Goal: Ask a question: Seek information or help from site administrators or community

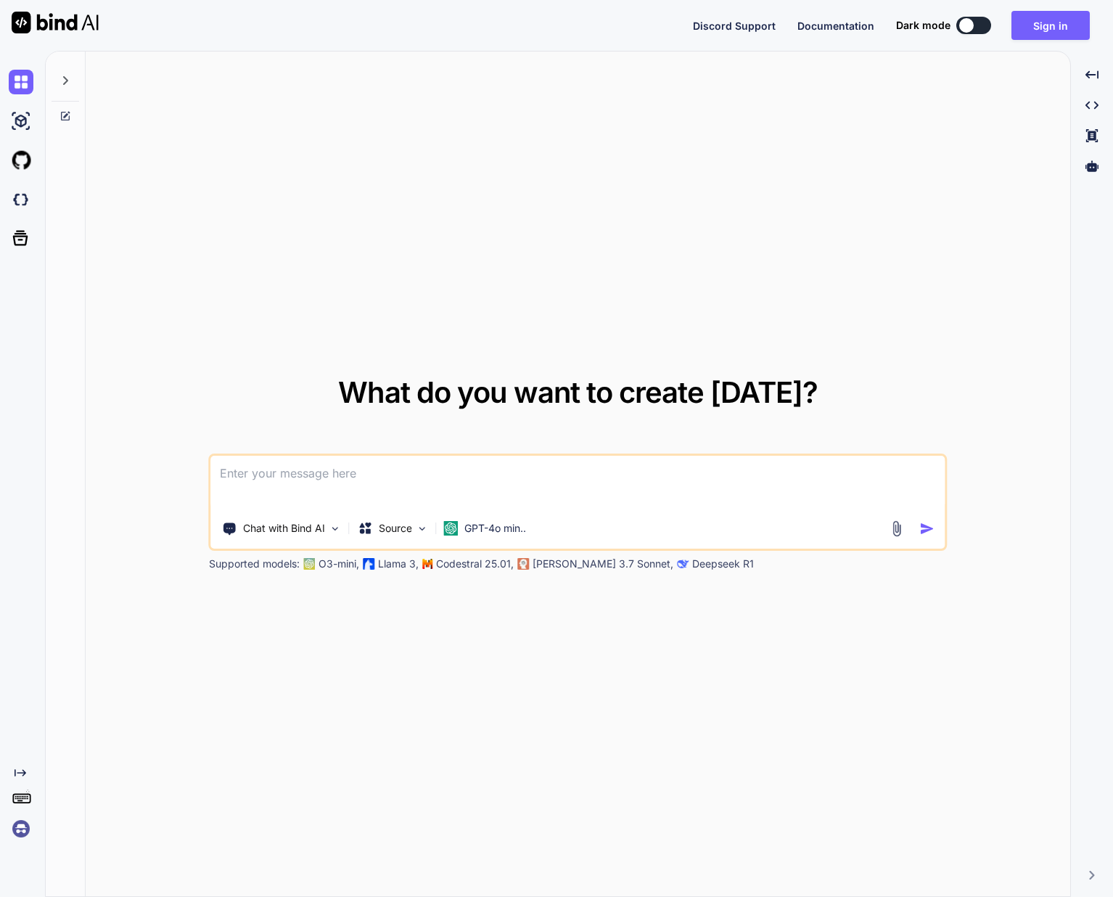
click at [425, 488] on textarea at bounding box center [578, 483] width 734 height 54
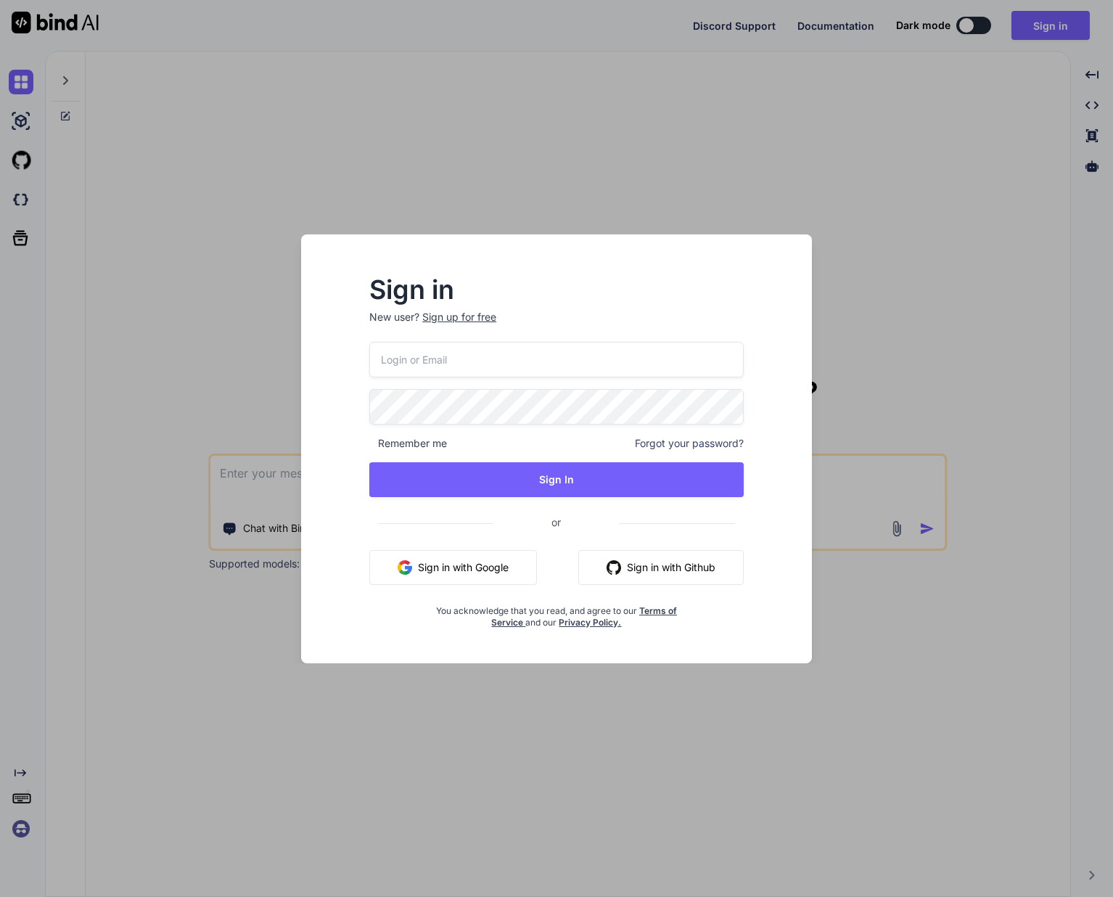
type input "[EMAIL_ADDRESS][DOMAIN_NAME]"
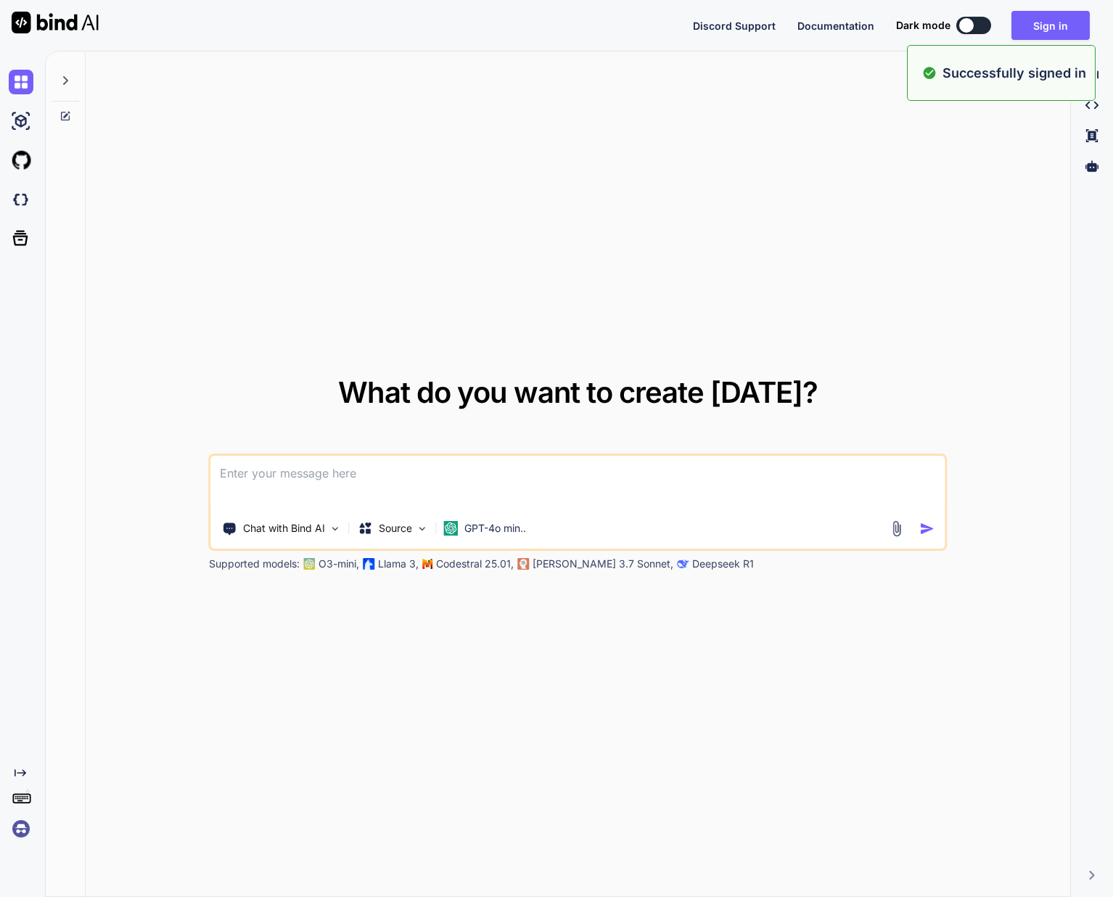
click at [399, 467] on textarea at bounding box center [578, 483] width 734 height 54
click at [340, 528] on img at bounding box center [335, 529] width 12 height 12
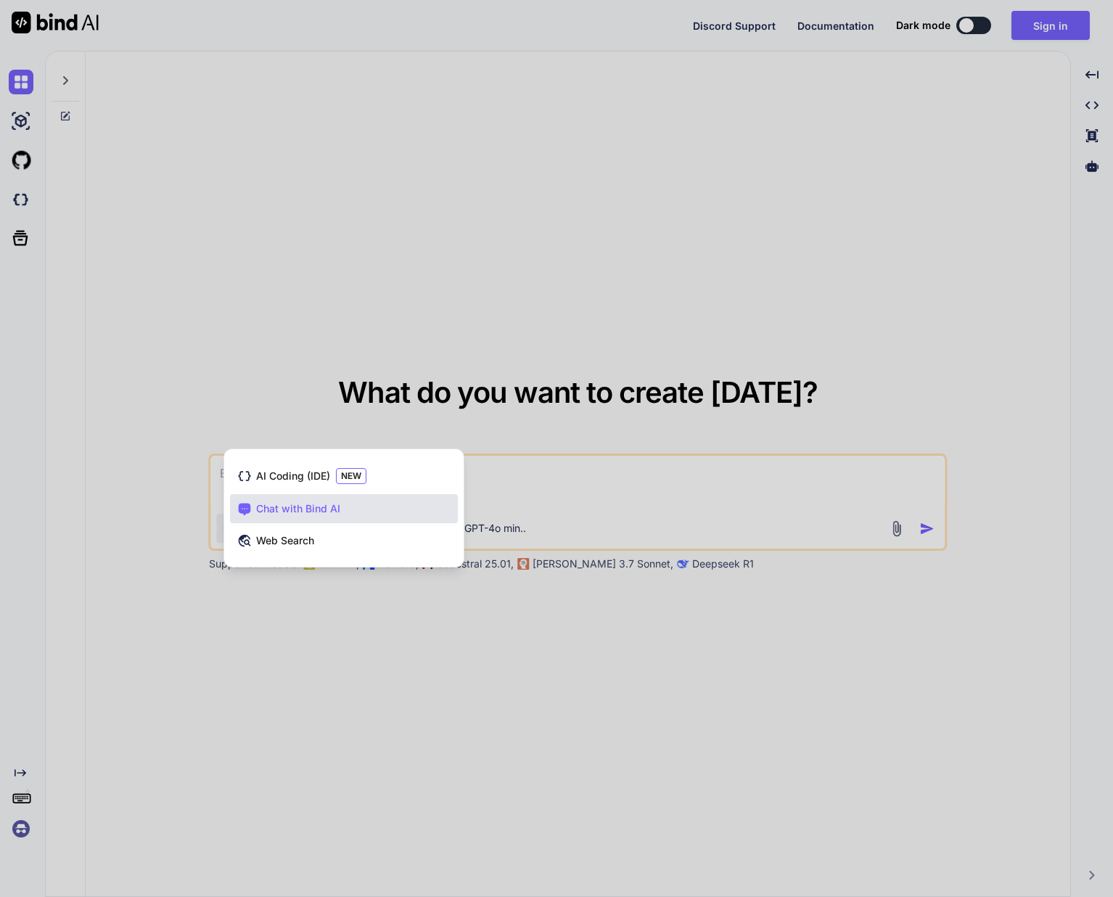
click at [277, 371] on div at bounding box center [556, 448] width 1113 height 897
type textarea "x"
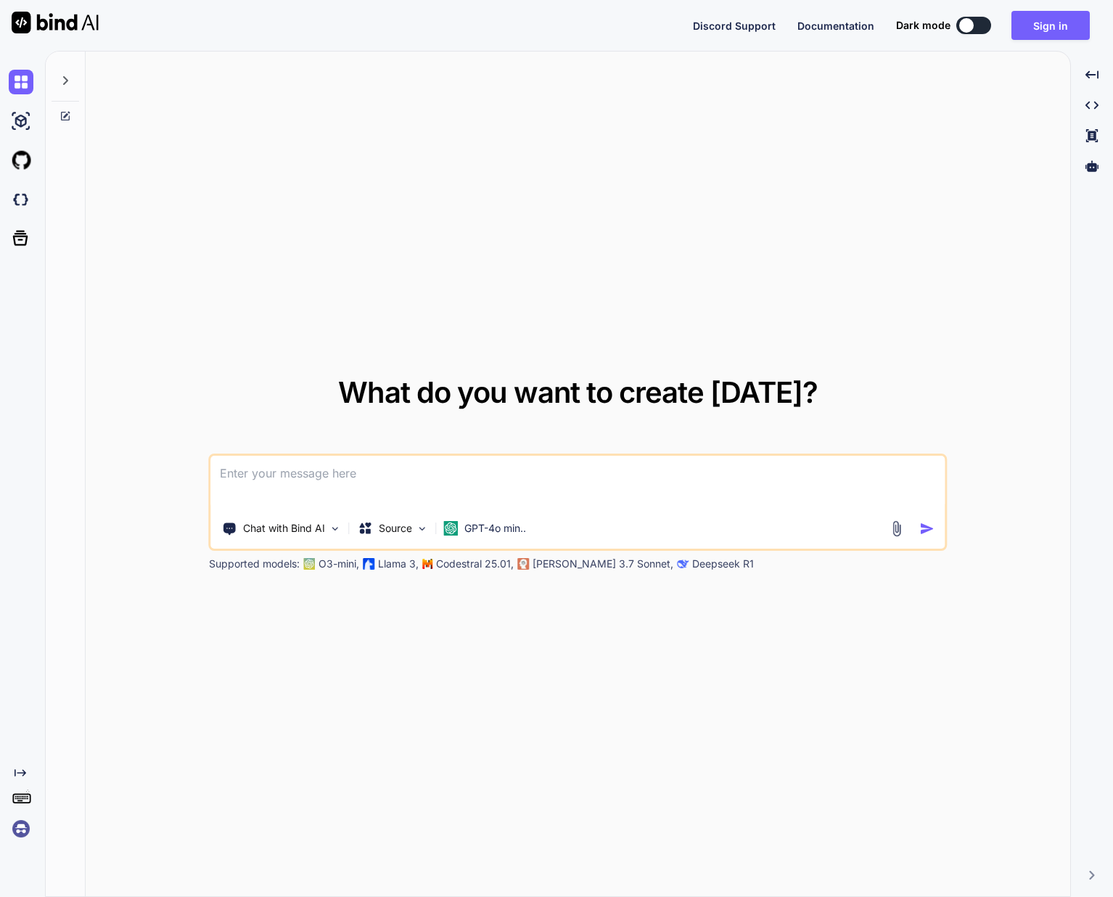
click at [372, 491] on textarea at bounding box center [578, 483] width 734 height 54
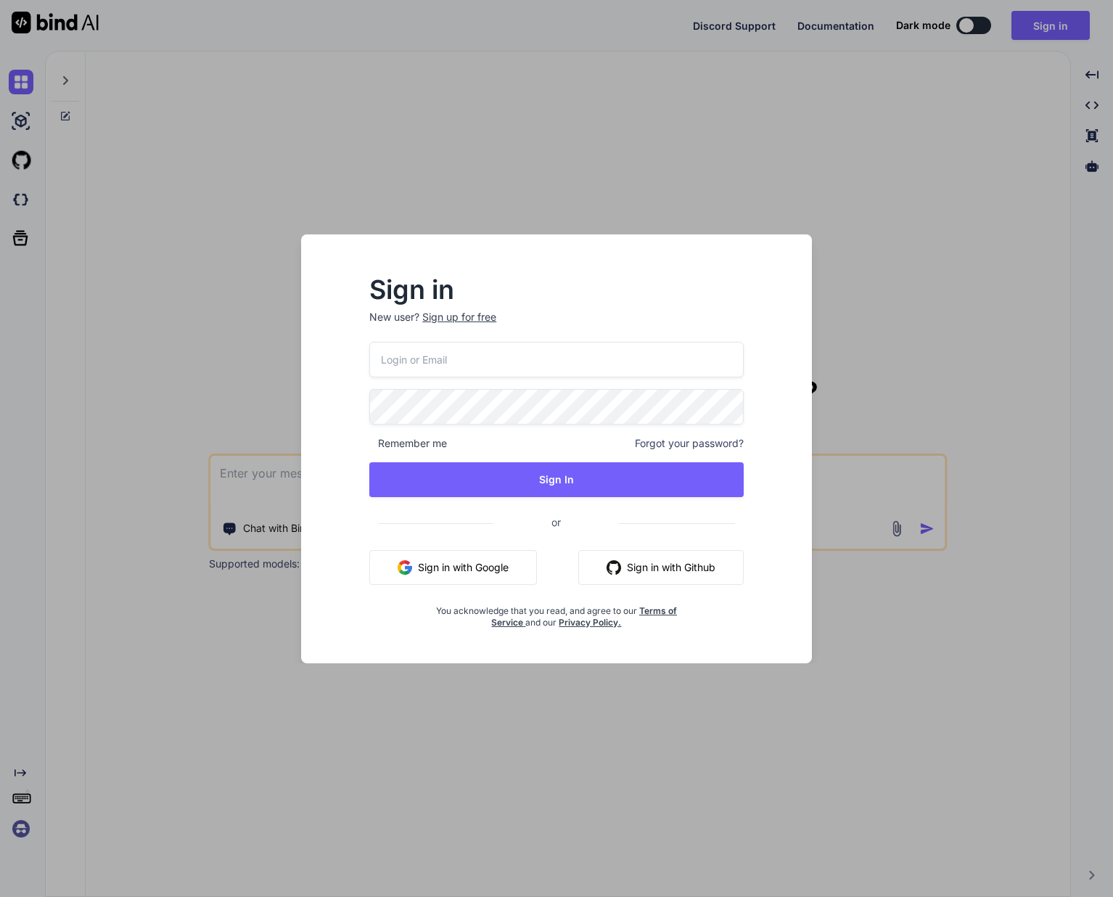
type input "[EMAIL_ADDRESS][DOMAIN_NAME]"
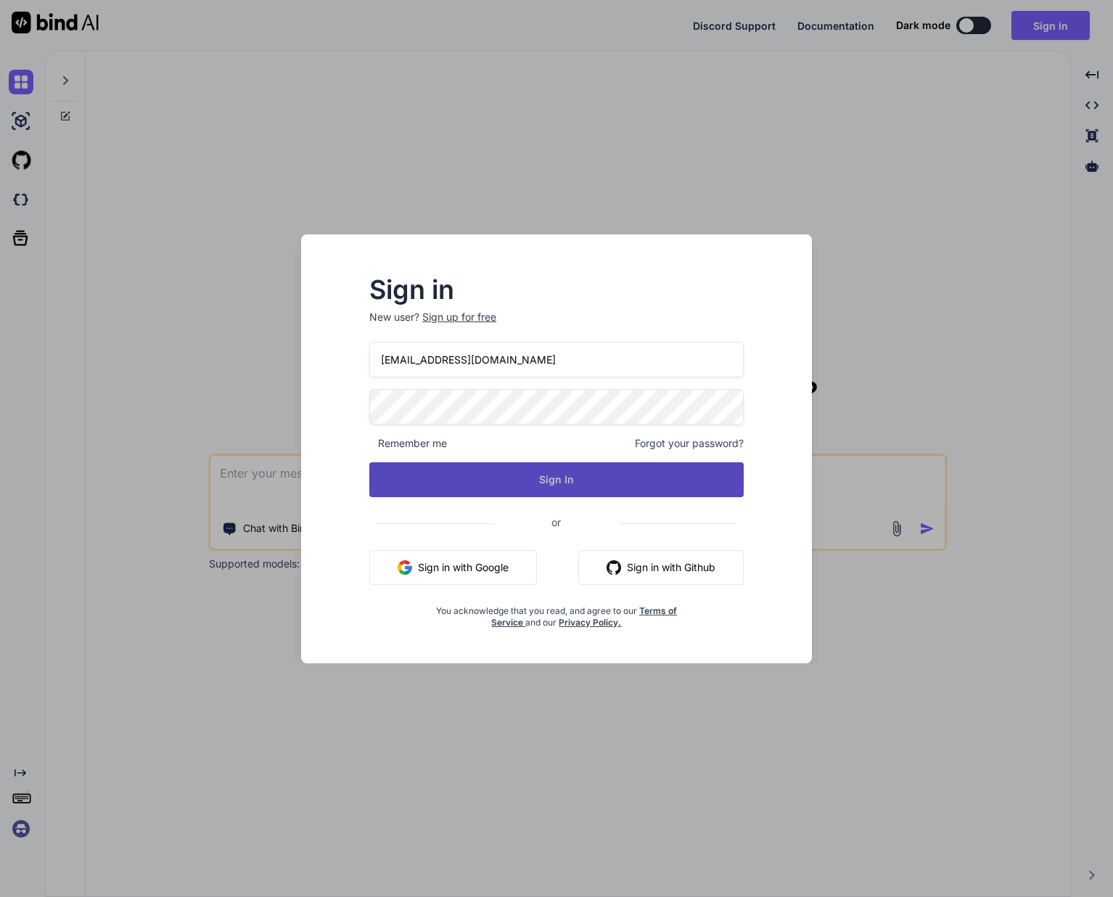
click at [602, 480] on button "Sign In" at bounding box center [556, 479] width 374 height 35
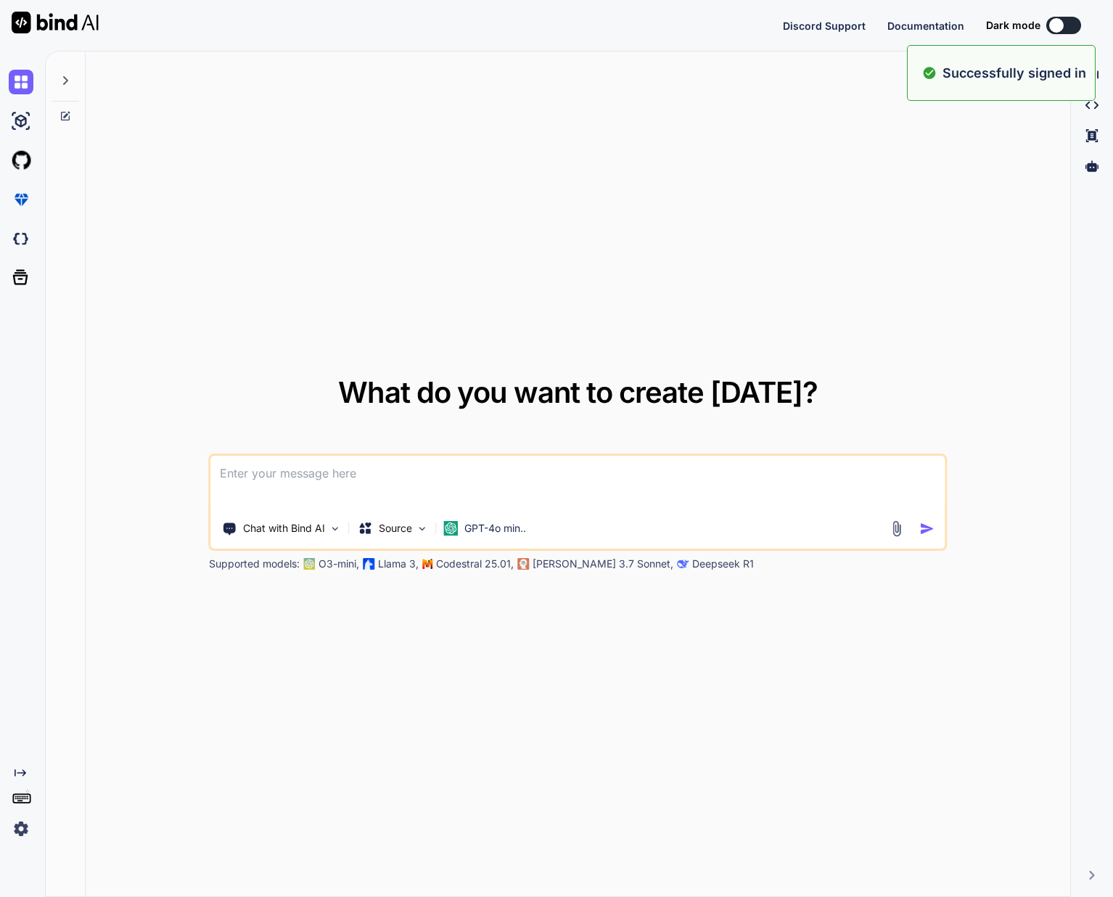
type textarea "x"
click at [433, 485] on textarea at bounding box center [578, 483] width 734 height 54
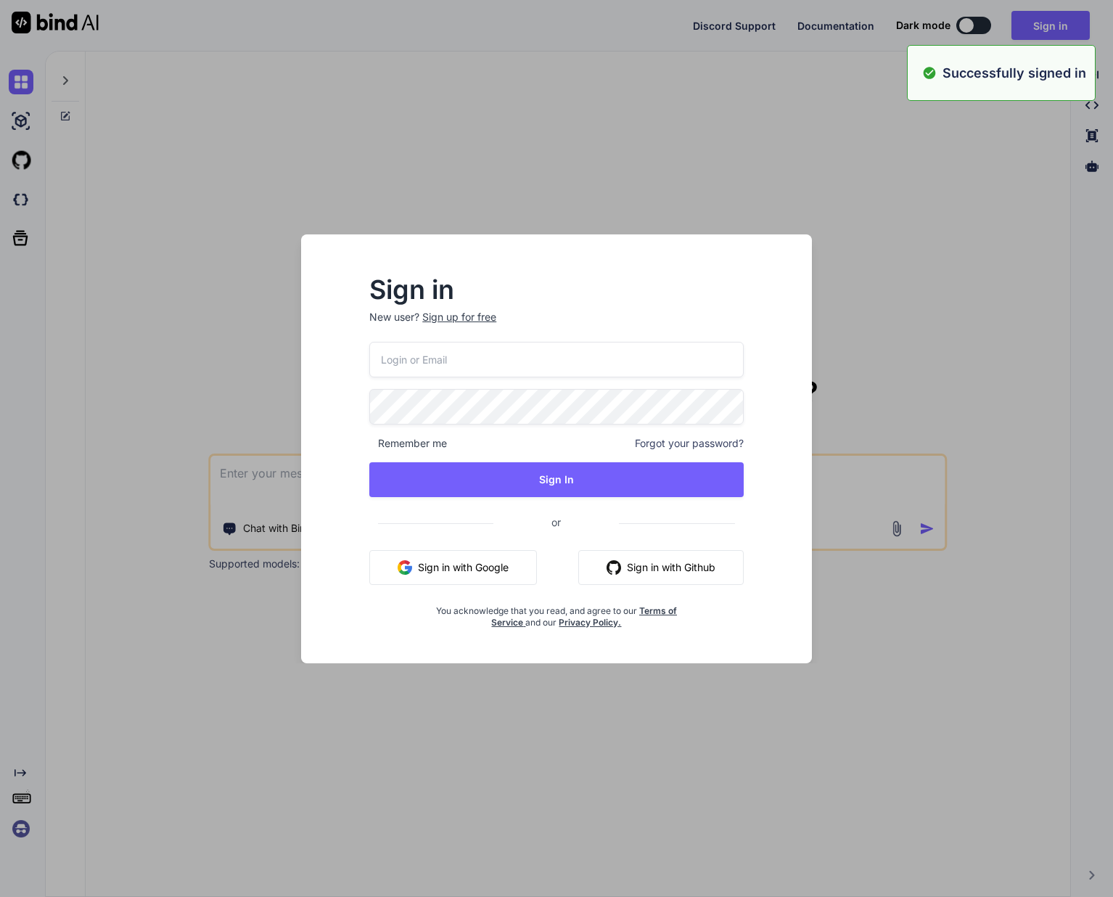
type input "[EMAIL_ADDRESS][DOMAIN_NAME]"
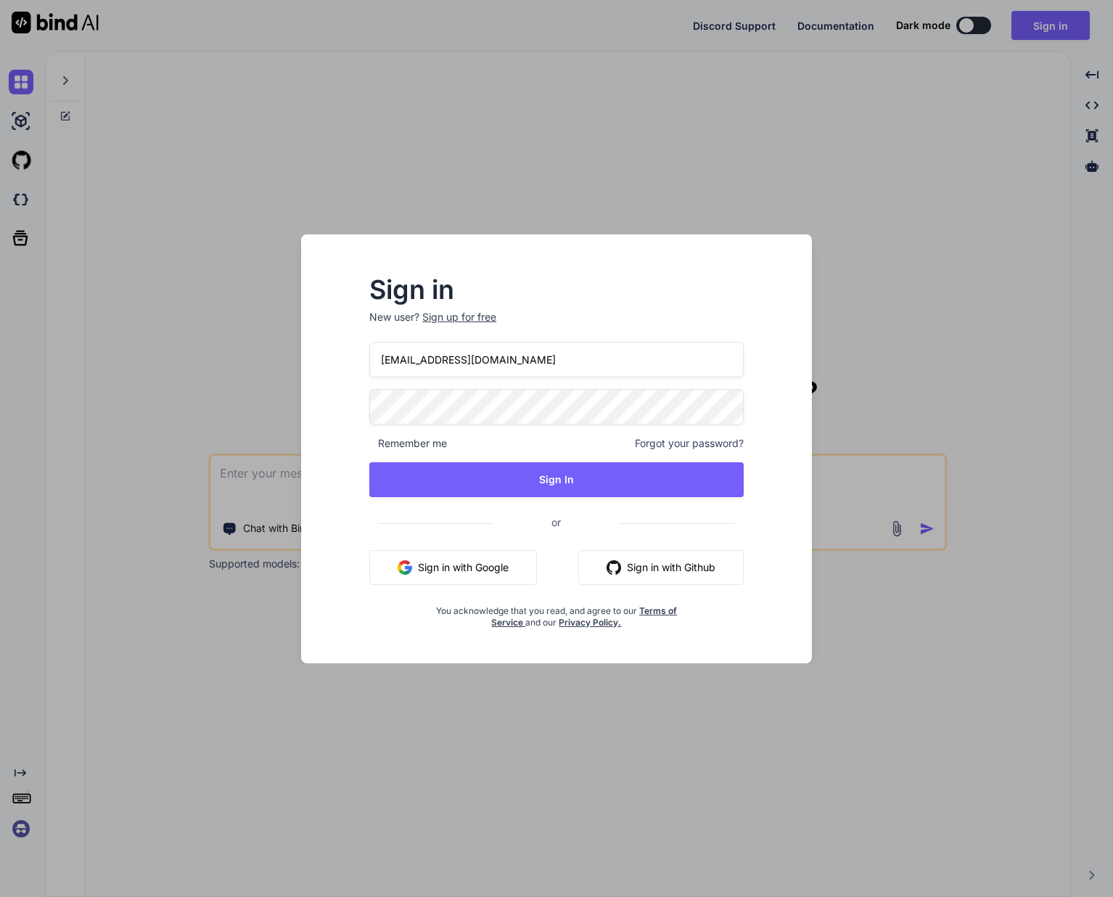
click at [450, 247] on div "Sign in New user? Sign up for free [EMAIL_ADDRESS][DOMAIN_NAME] Remember me For…" at bounding box center [556, 448] width 510 height 429
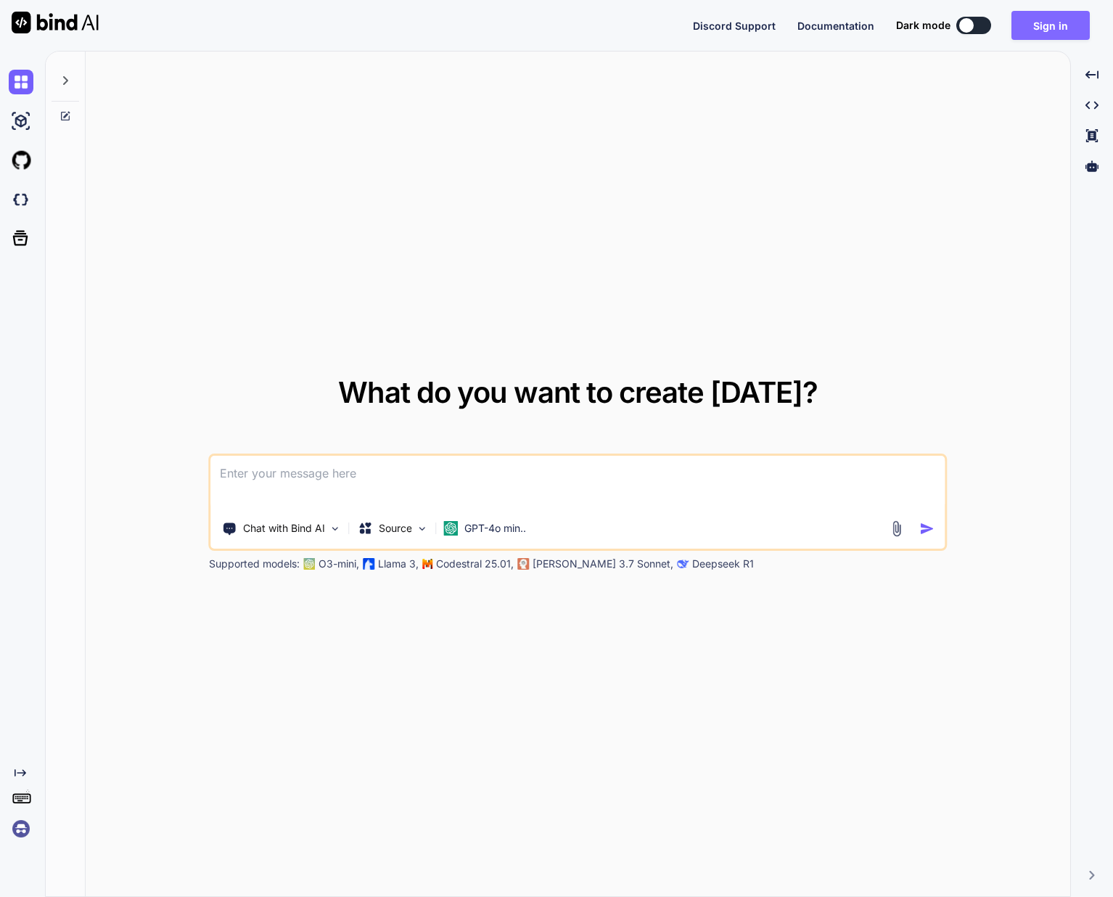
click at [1061, 28] on button "Sign in" at bounding box center [1051, 25] width 78 height 29
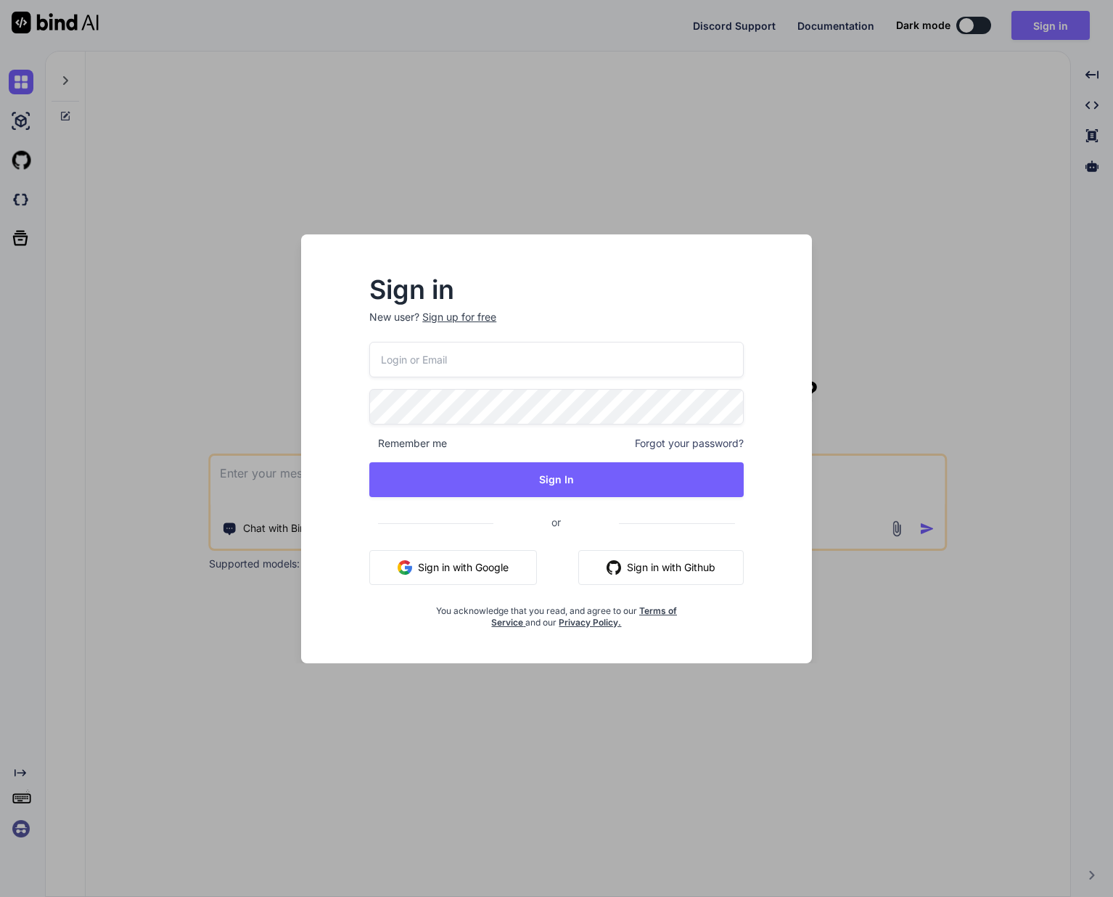
type input "[EMAIL_ADDRESS][DOMAIN_NAME]"
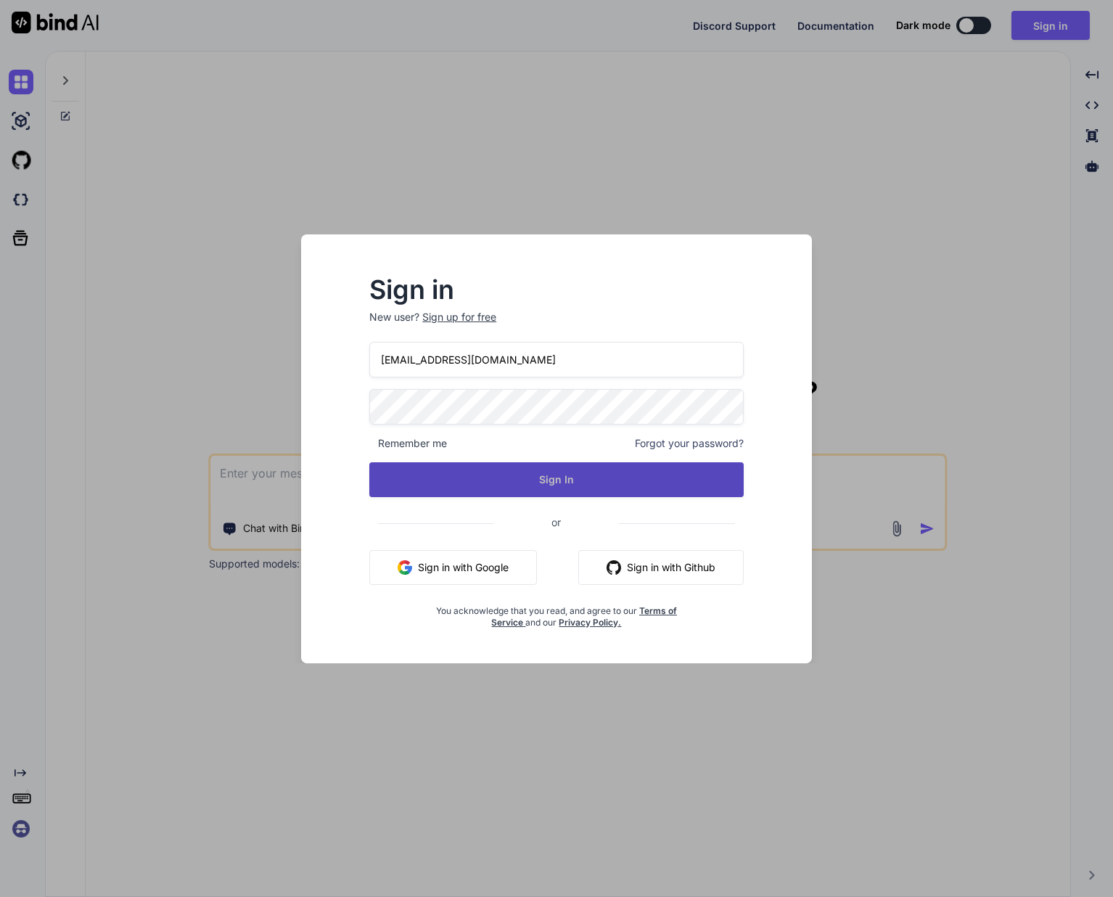
click at [584, 473] on button "Sign In" at bounding box center [556, 479] width 374 height 35
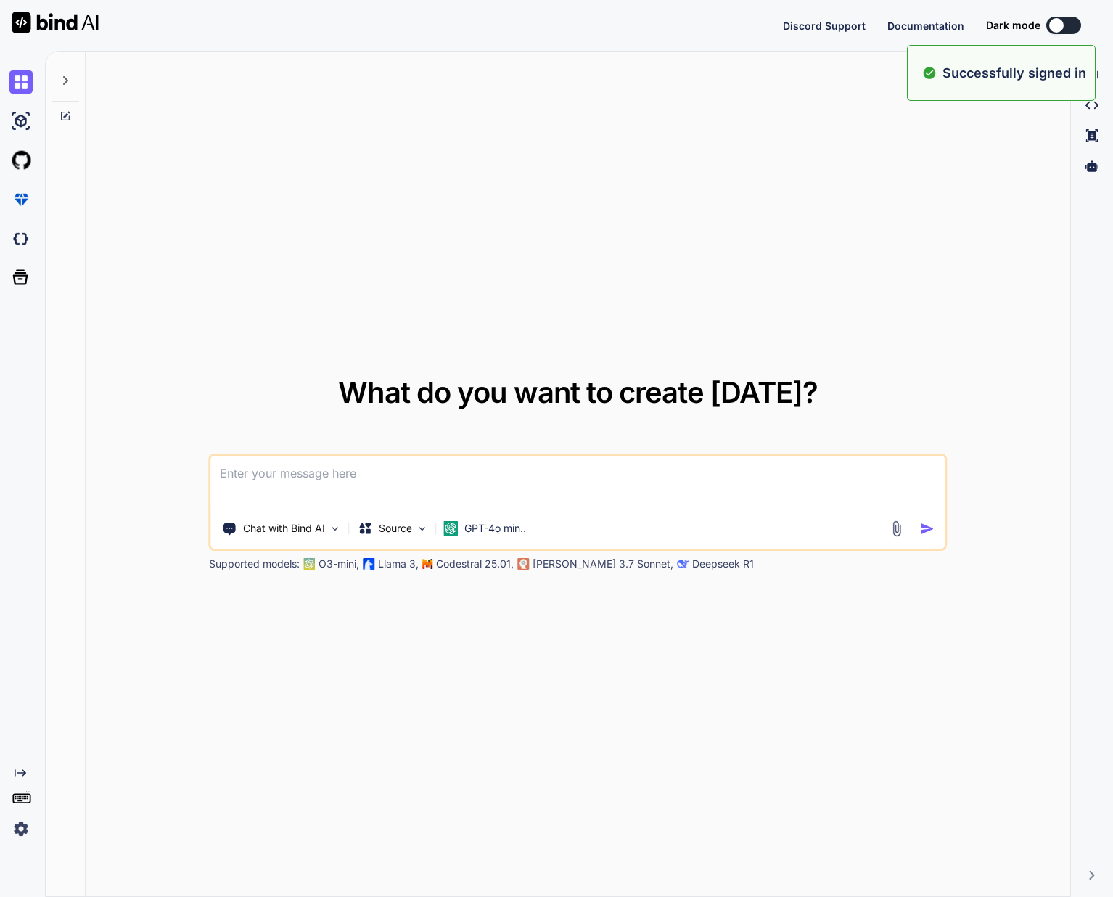
type textarea "x"
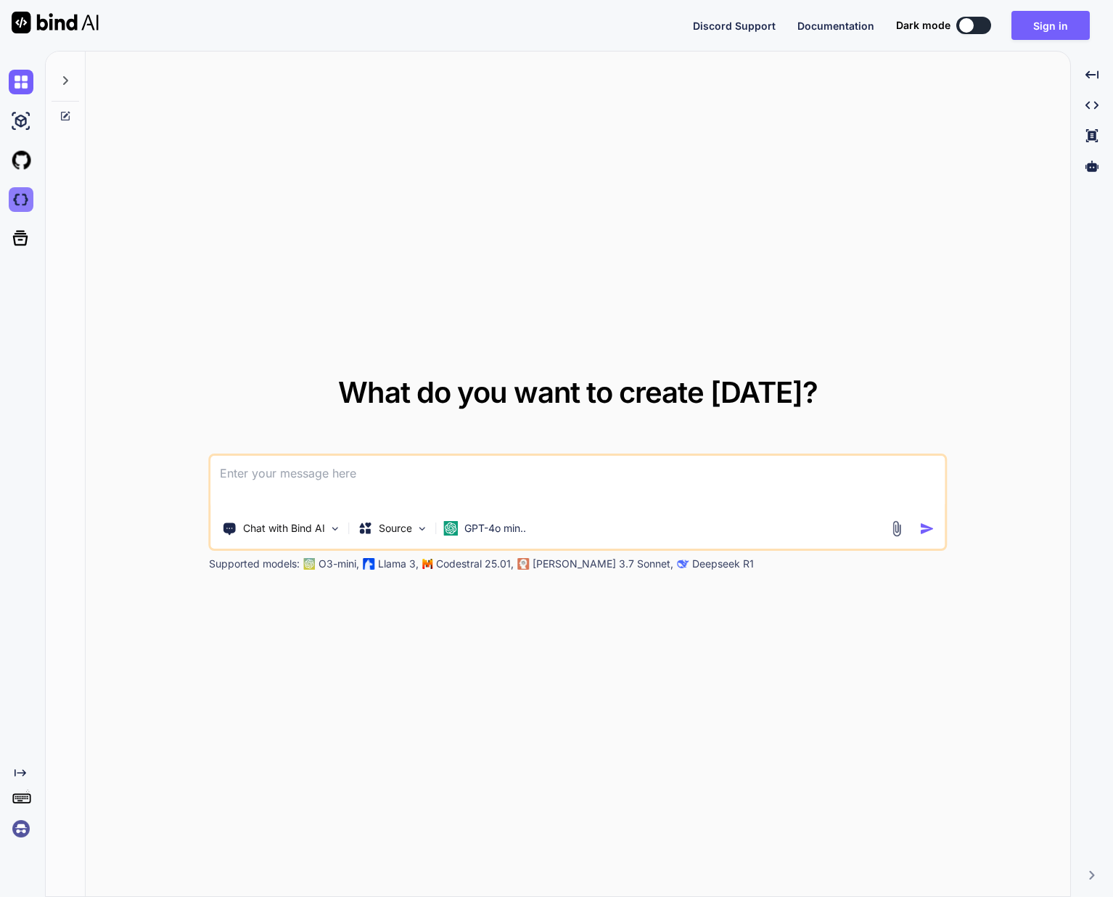
click at [23, 195] on img at bounding box center [21, 199] width 25 height 25
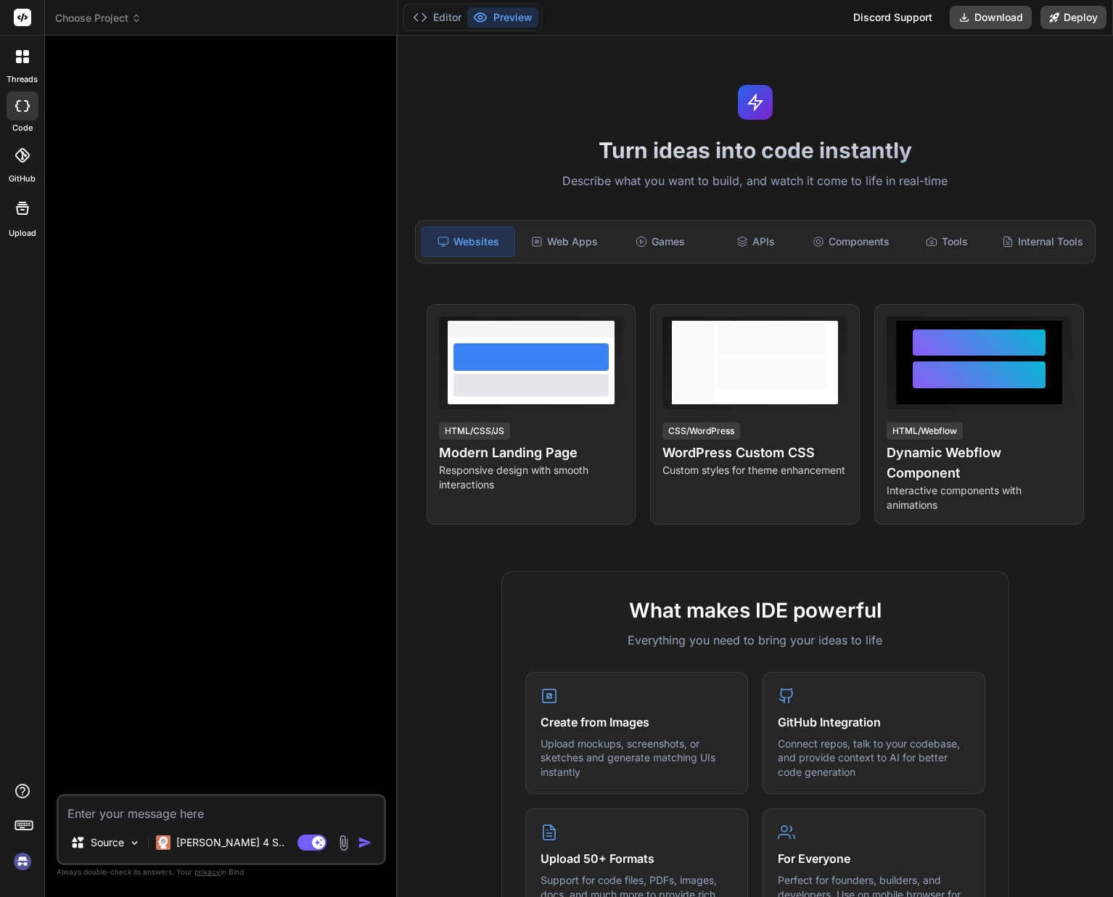
click at [232, 811] on textarea at bounding box center [221, 809] width 325 height 26
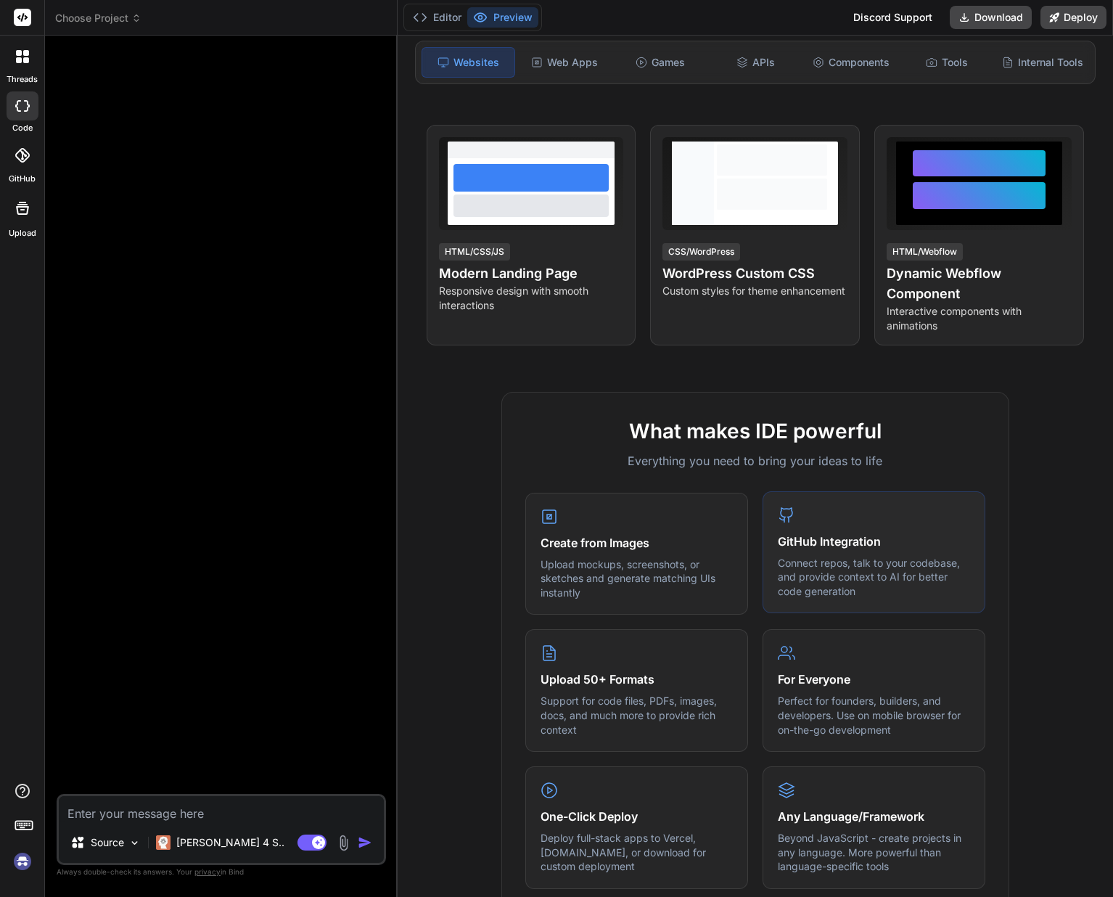
scroll to position [188, 0]
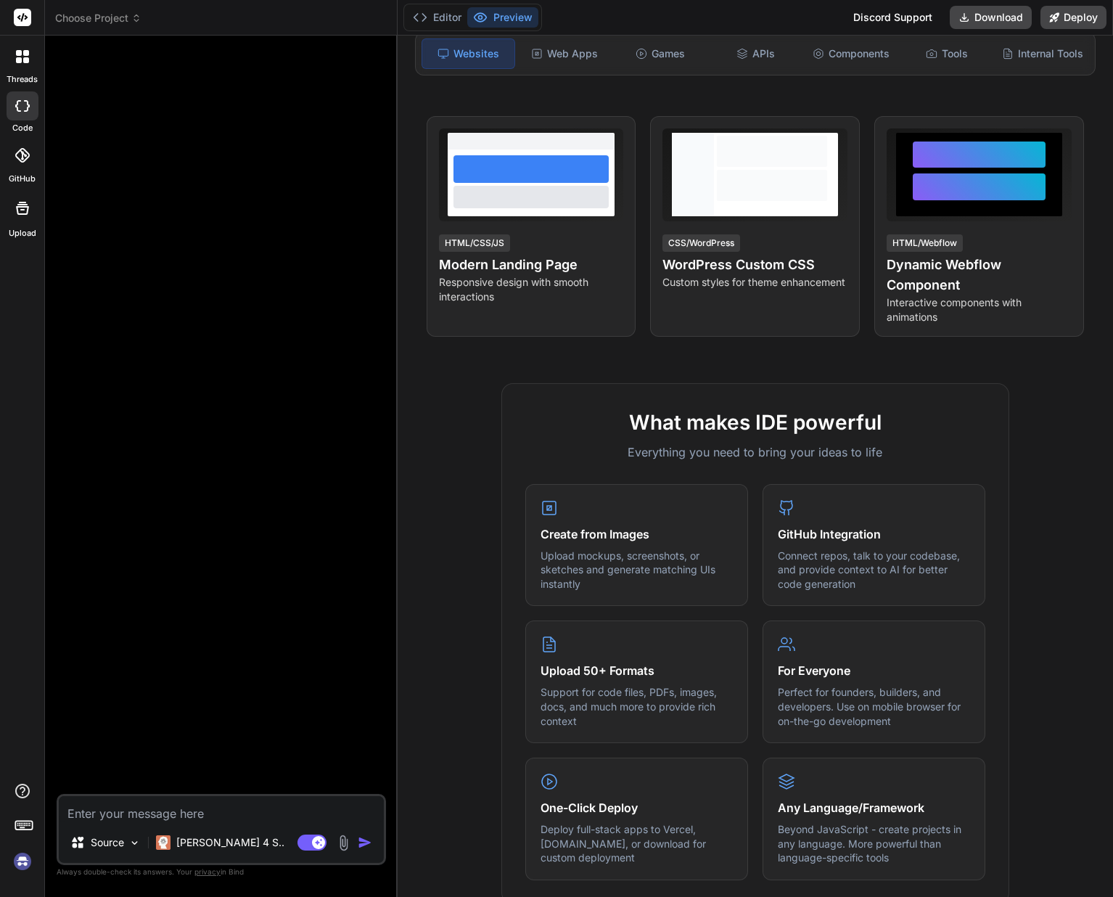
click at [283, 814] on textarea at bounding box center [221, 809] width 325 height 26
type textarea "x"
type textarea "\"
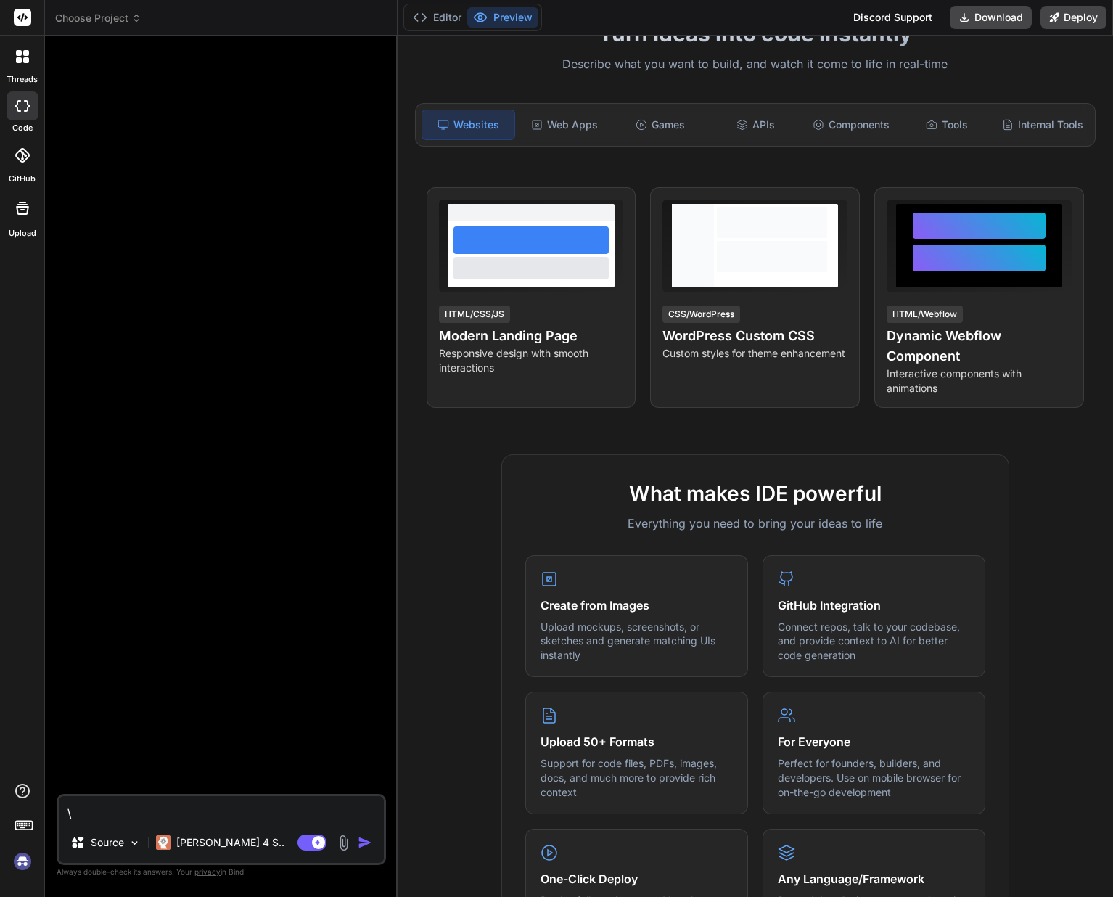
scroll to position [116, 0]
drag, startPoint x: 172, startPoint y: 192, endPoint x: 167, endPoint y: 202, distance: 10.7
click at [172, 192] on div at bounding box center [223, 420] width 327 height 747
click at [131, 818] on textarea "\" at bounding box center [221, 809] width 325 height 26
type textarea "x"
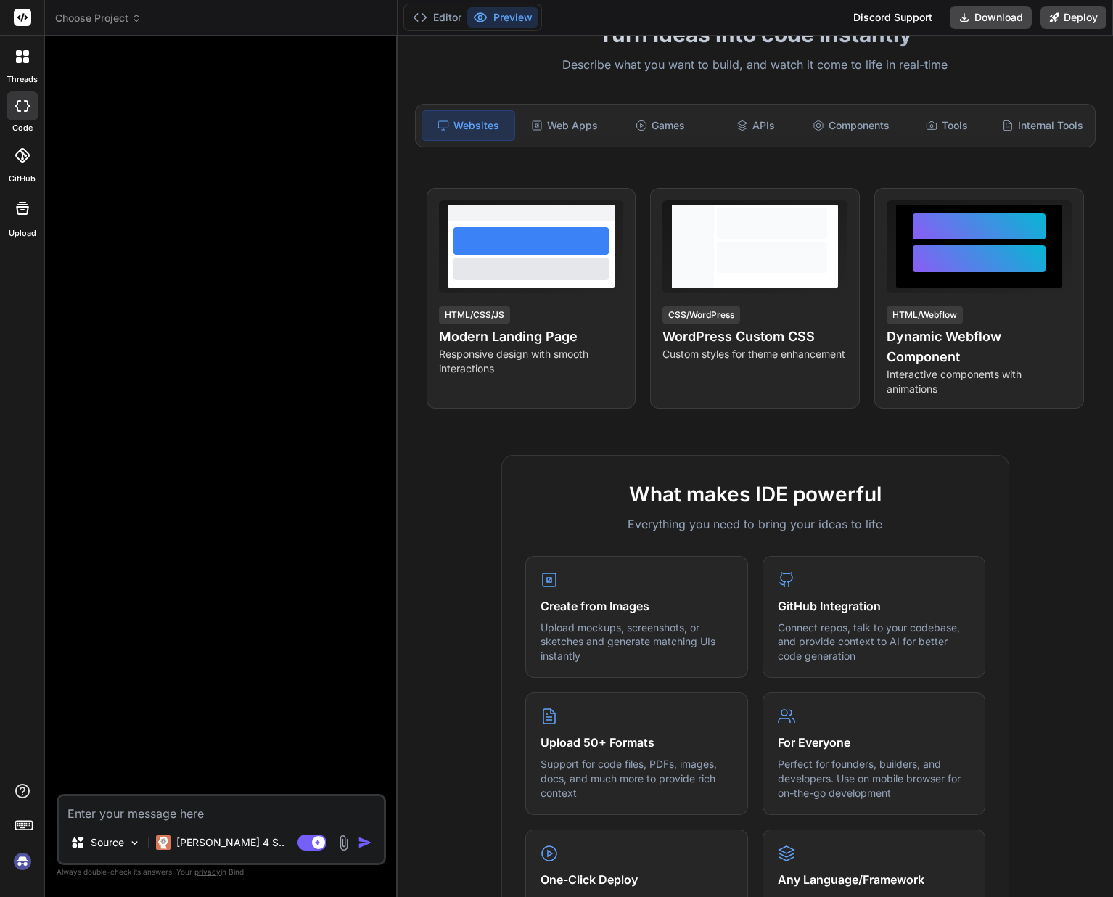
type textarea "x"
type textarea "I"
type textarea "x"
type textarea "I"
type textarea "x"
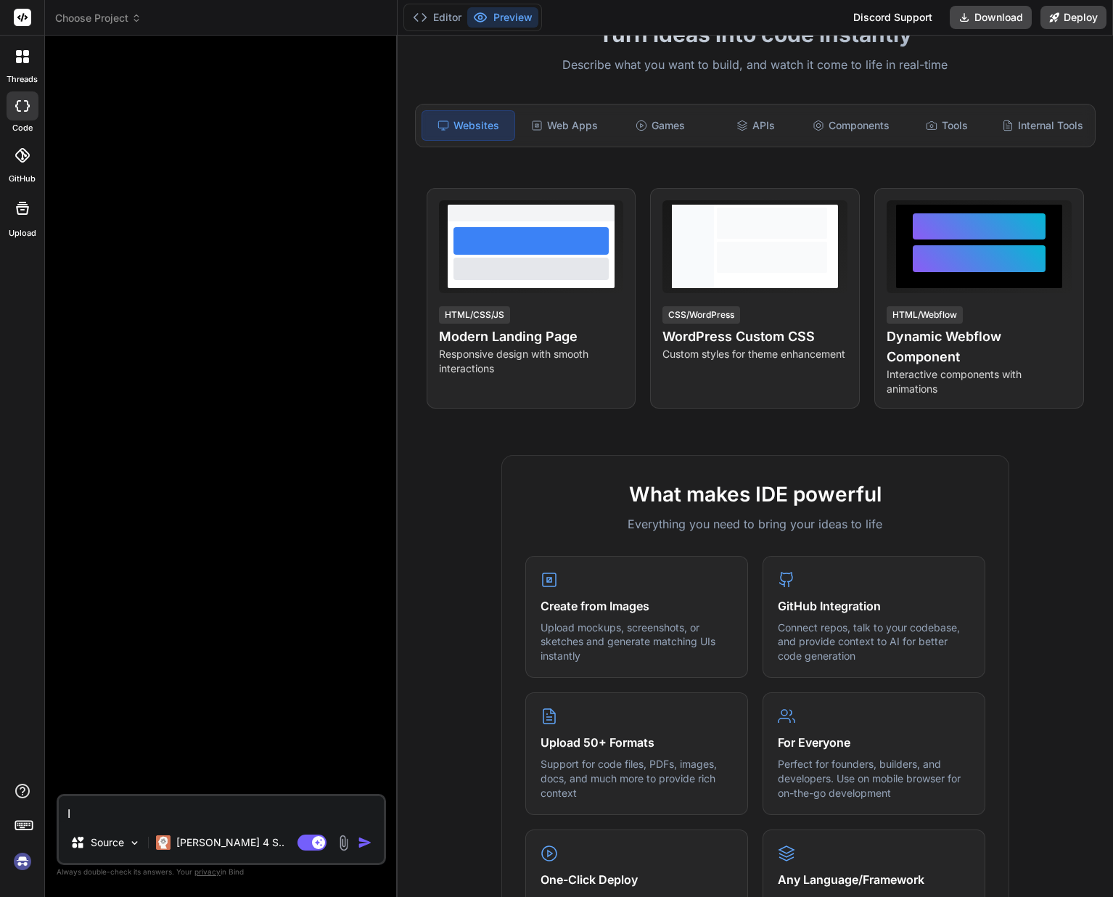
type textarea "I a"
type textarea "x"
type textarea "I am"
type textarea "x"
type textarea "I am"
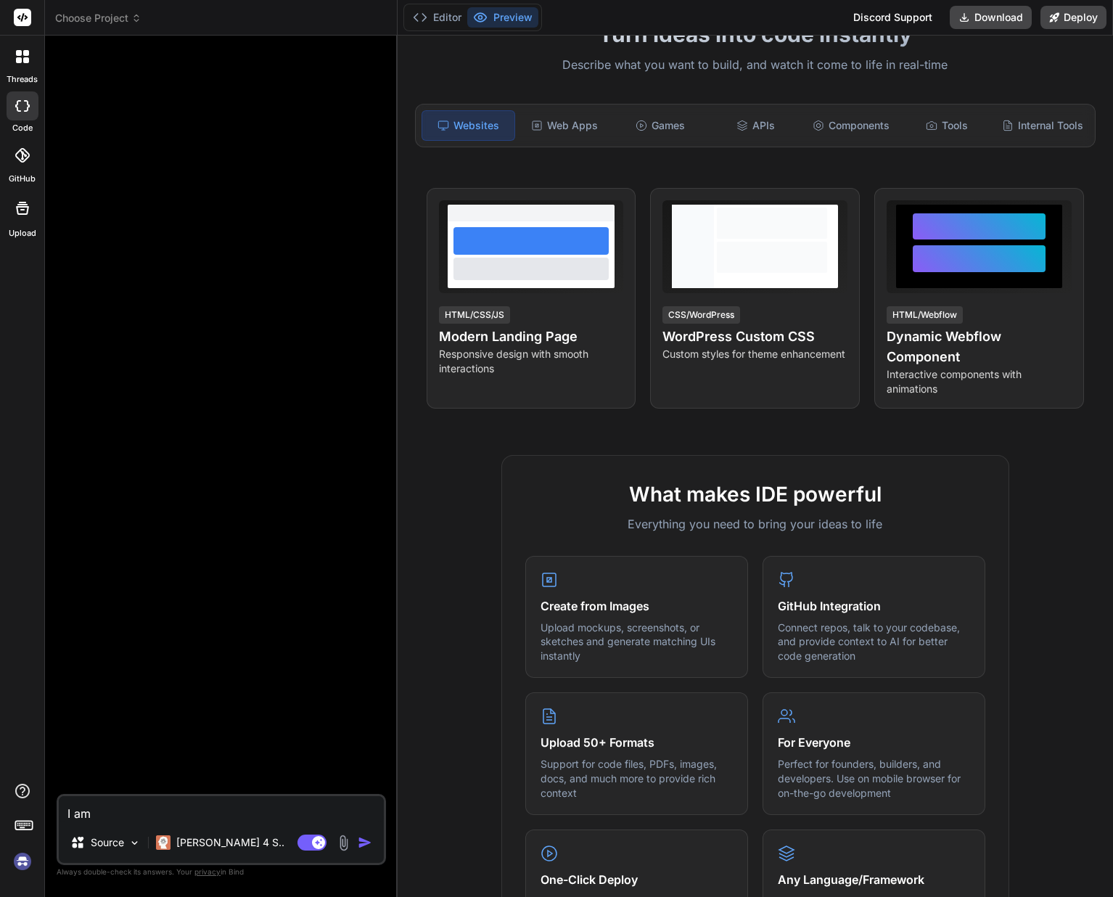
type textarea "x"
type textarea "I am o"
type textarea "x"
type textarea "I am on"
type textarea "x"
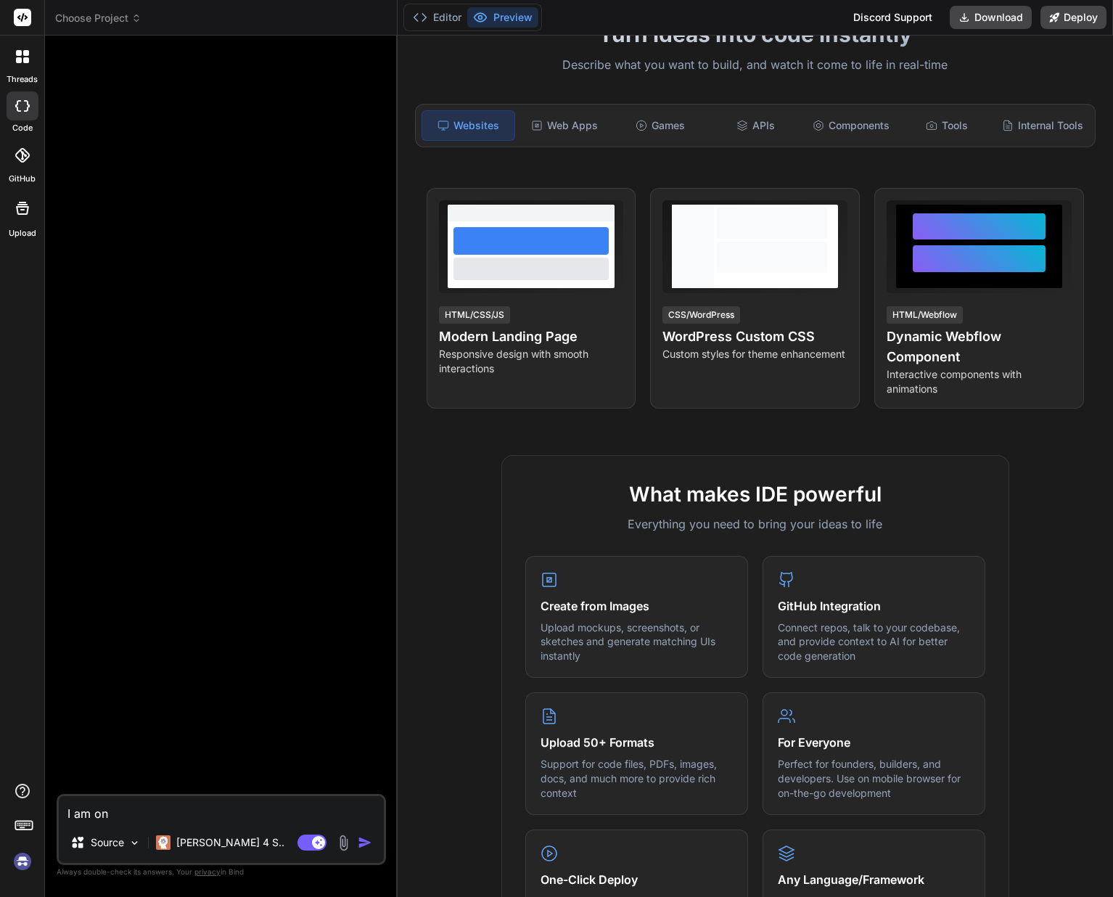
type textarea "I am on"
type textarea "x"
type textarea "I am on l"
type textarea "x"
type textarea "I am on li"
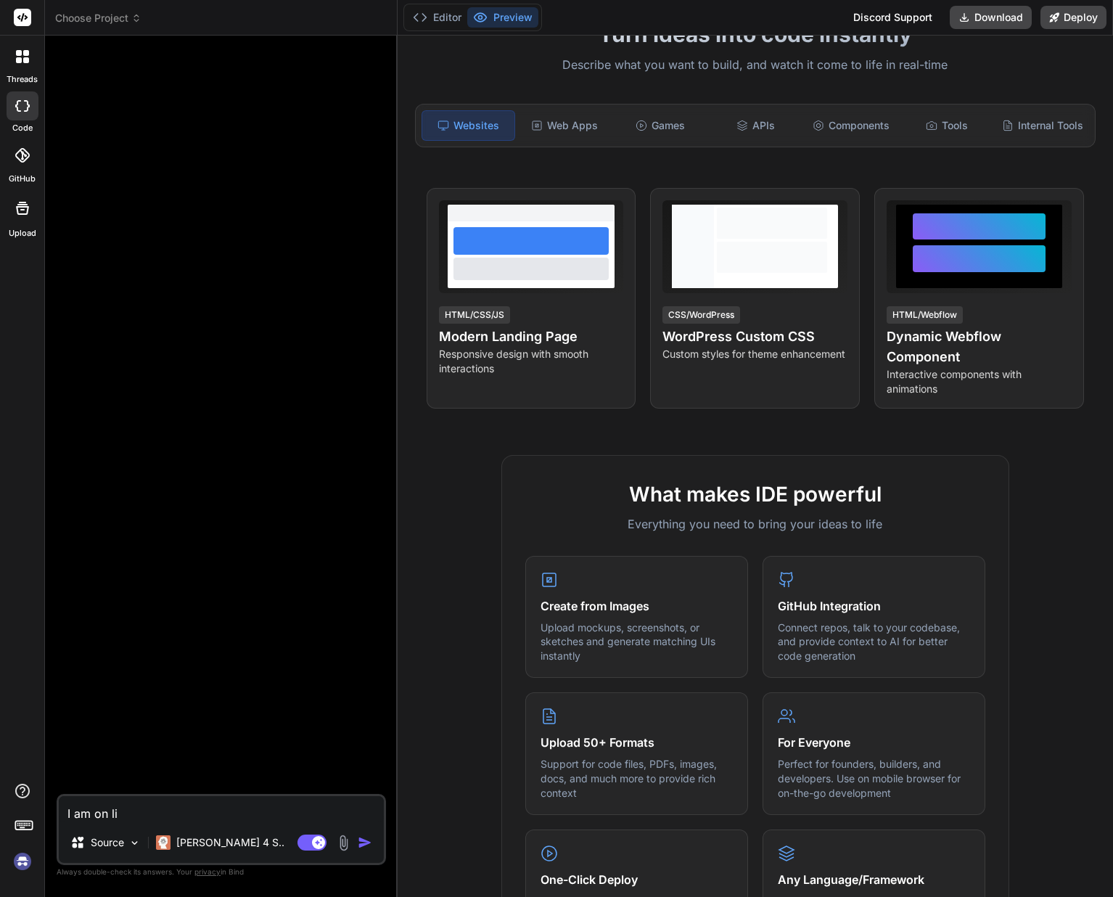
type textarea "x"
type textarea "I am on lin"
type textarea "x"
type textarea "I am on linu"
type textarea "x"
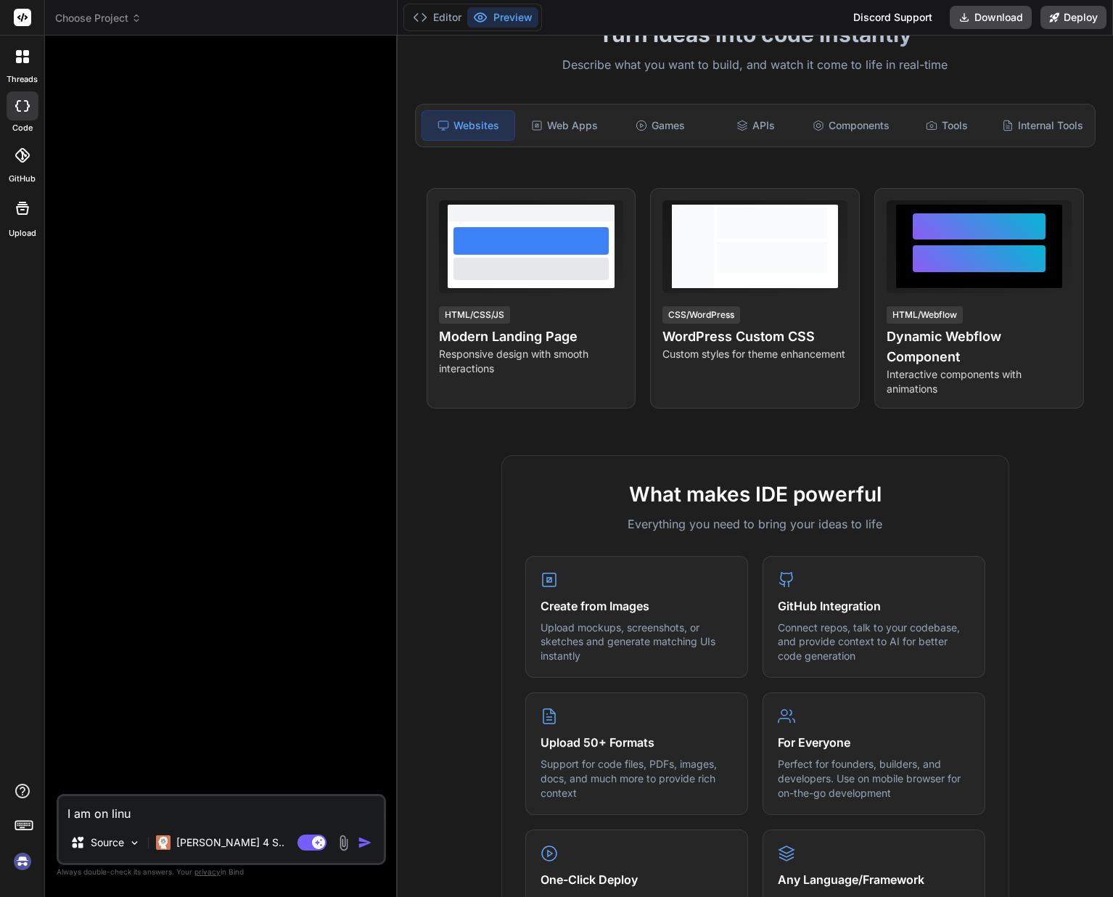
type textarea "I am on linux"
type textarea "x"
type textarea "I am on linux"
type textarea "x"
type textarea "I am on linux m"
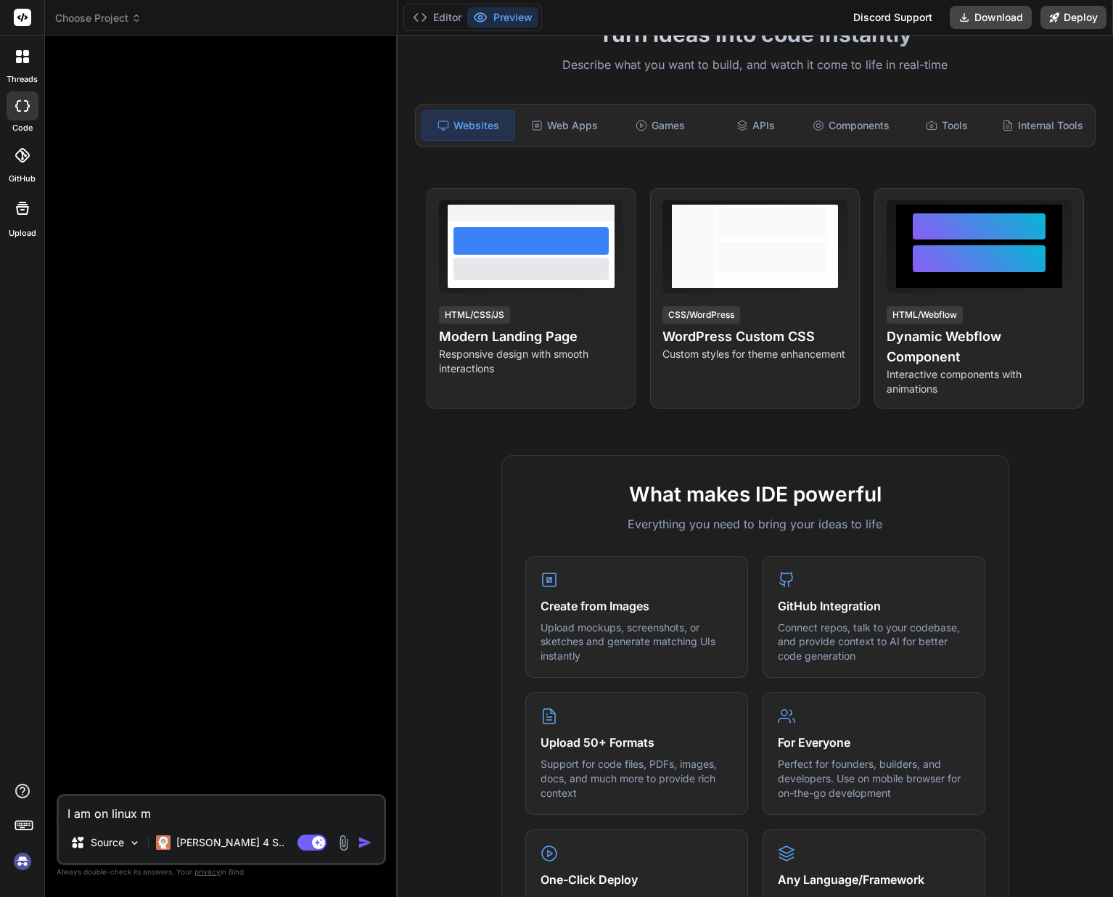
type textarea "x"
type textarea "I am on linux mi"
type textarea "x"
type textarea "I am on linux min"
type textarea "x"
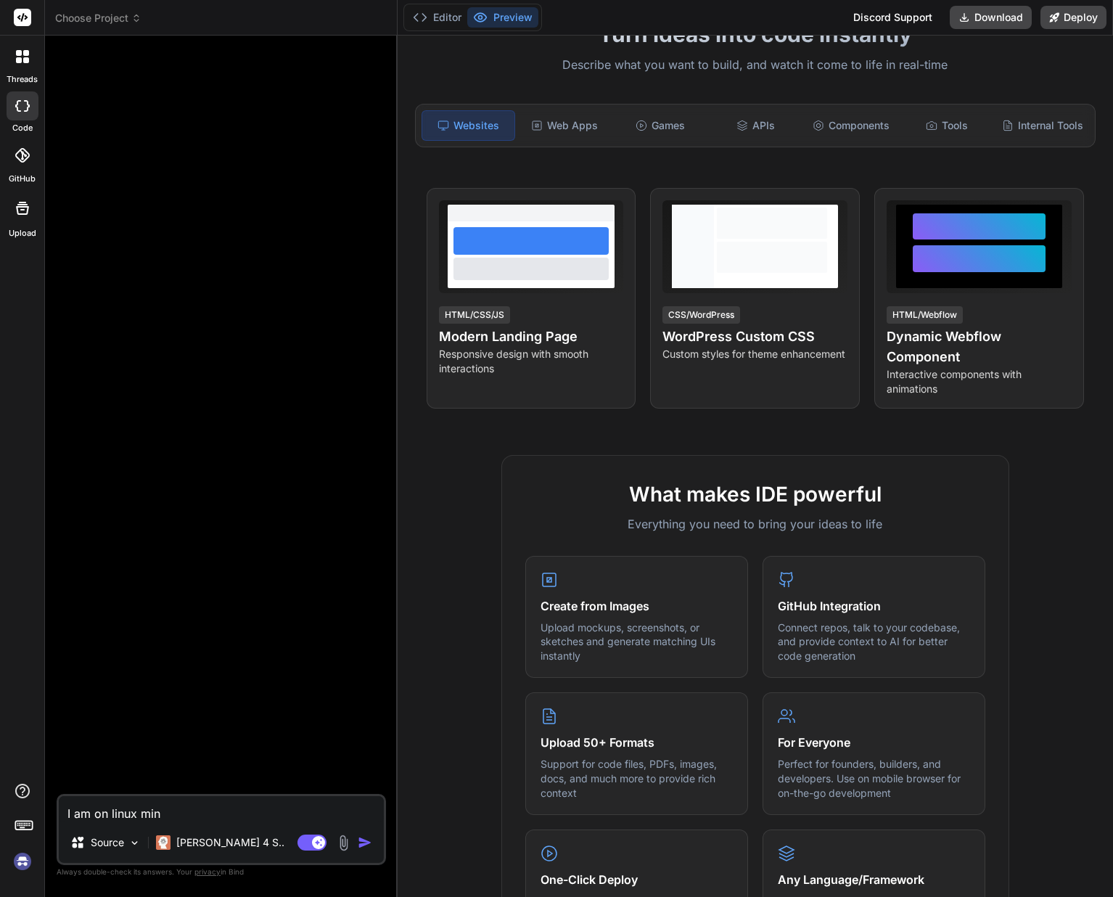
type textarea "I am on linux mint"
type textarea "x"
type textarea "I am on linux mint"
type textarea "x"
type textarea "I am on linux mint u"
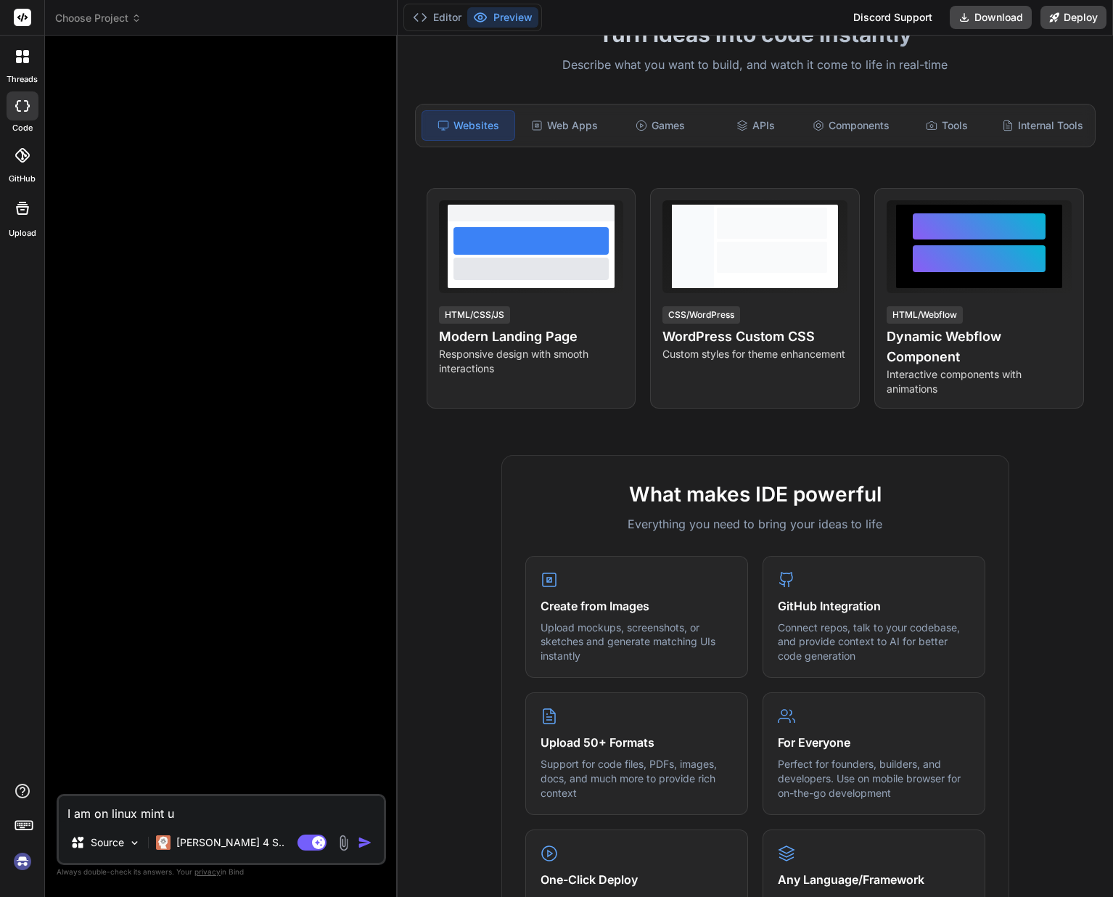
type textarea "x"
type textarea "I am on linux mint ub"
type textarea "x"
type textarea "I am on linux mint ubu"
type textarea "x"
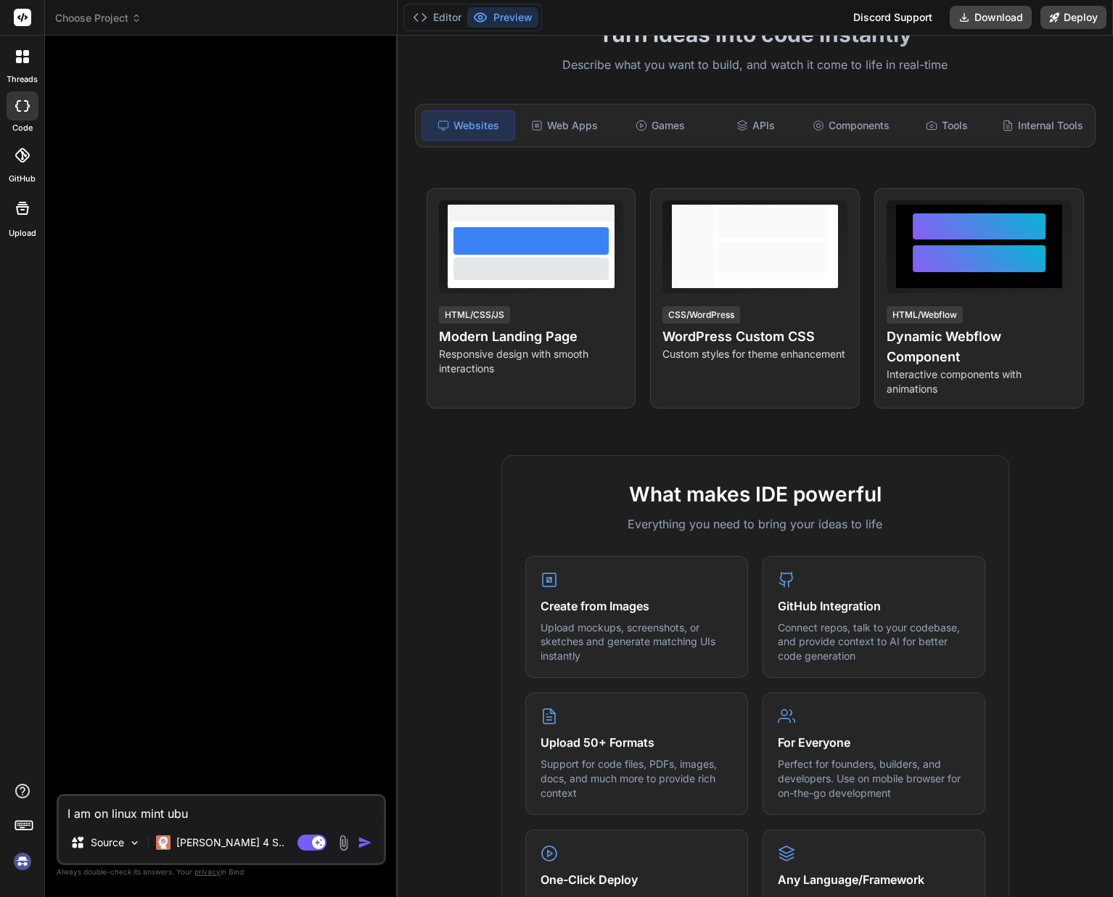
type textarea "I am on linux mint ubun"
type textarea "x"
type textarea "I am on linux mint ubunt"
type textarea "x"
type textarea "I am on linux mint ubuntu"
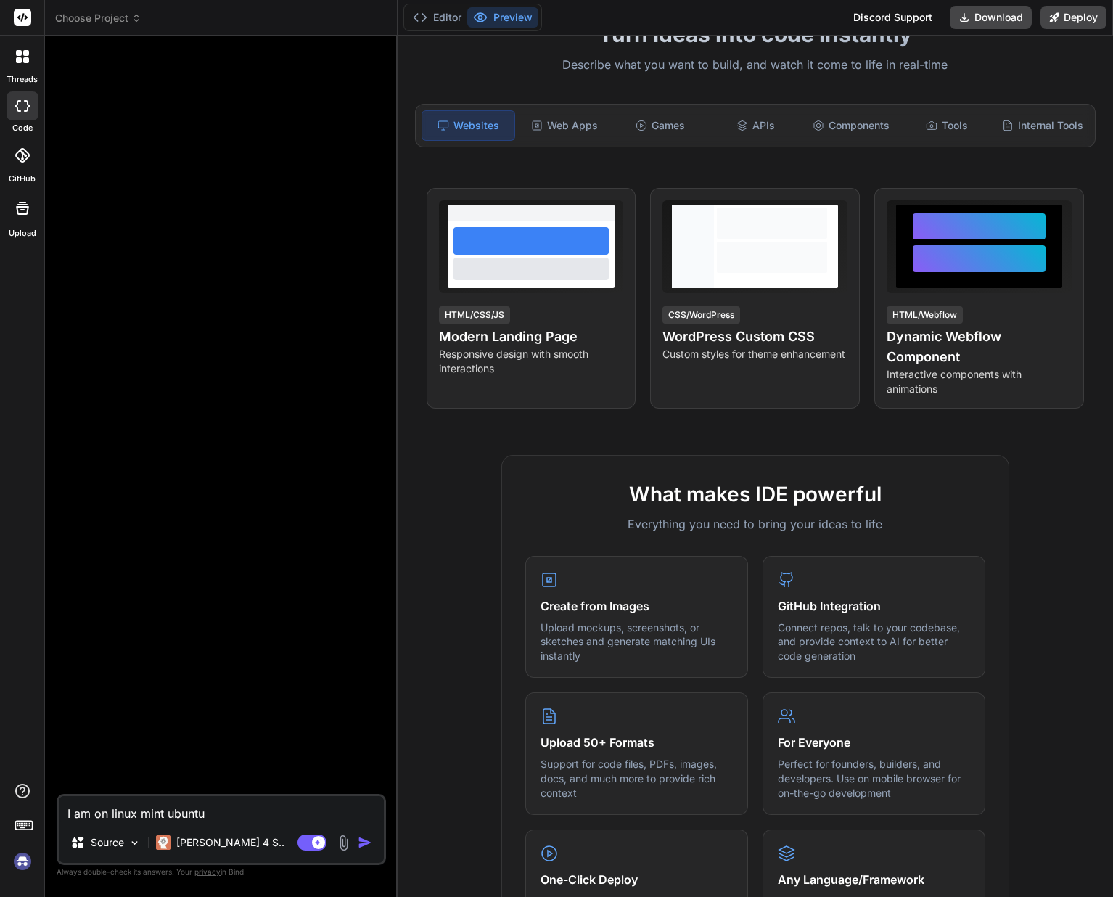
type textarea "x"
type textarea "I am on linux mint ubuntu"
type textarea "x"
type textarea "I am on linux mint ubuntu s"
type textarea "x"
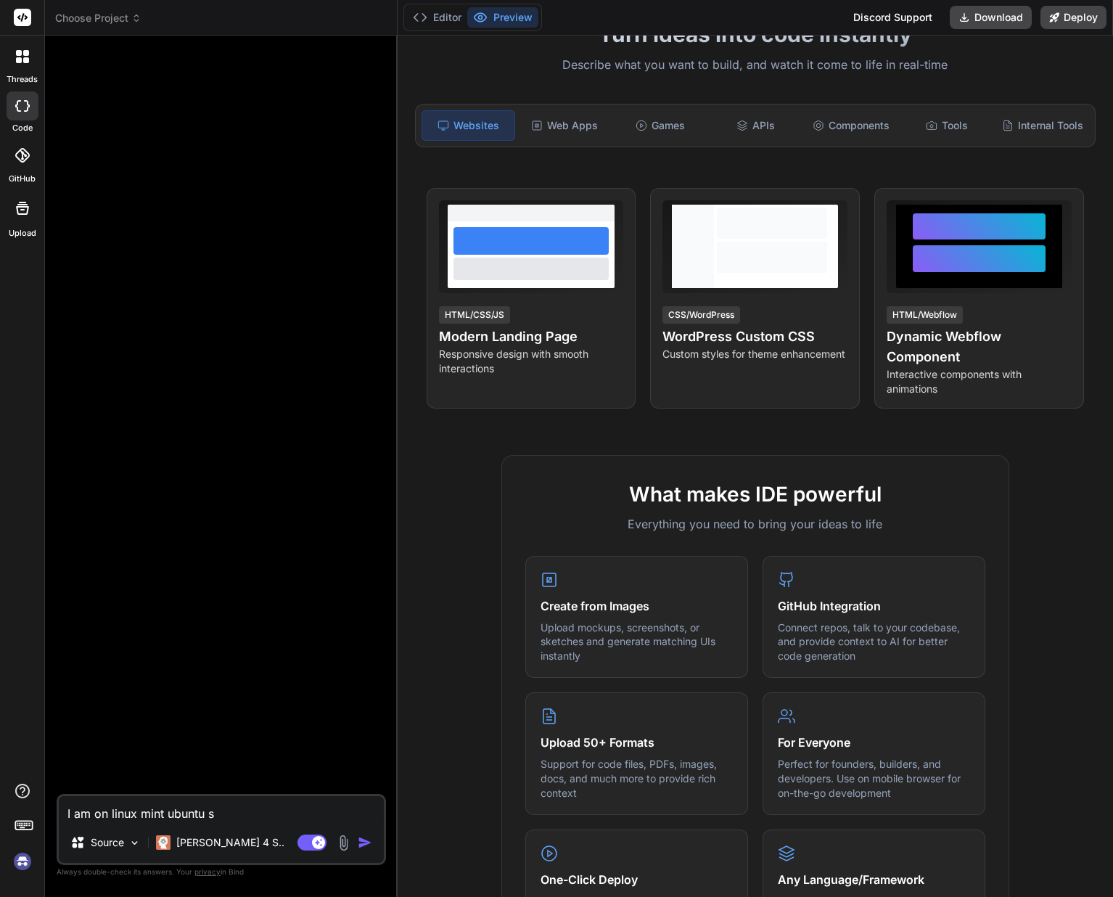
type textarea "I am on linux mint ubuntu se"
type textarea "x"
type textarea "I am on linux mint ubuntu ser"
type textarea "x"
type textarea "I am on linux mint ubuntu serv"
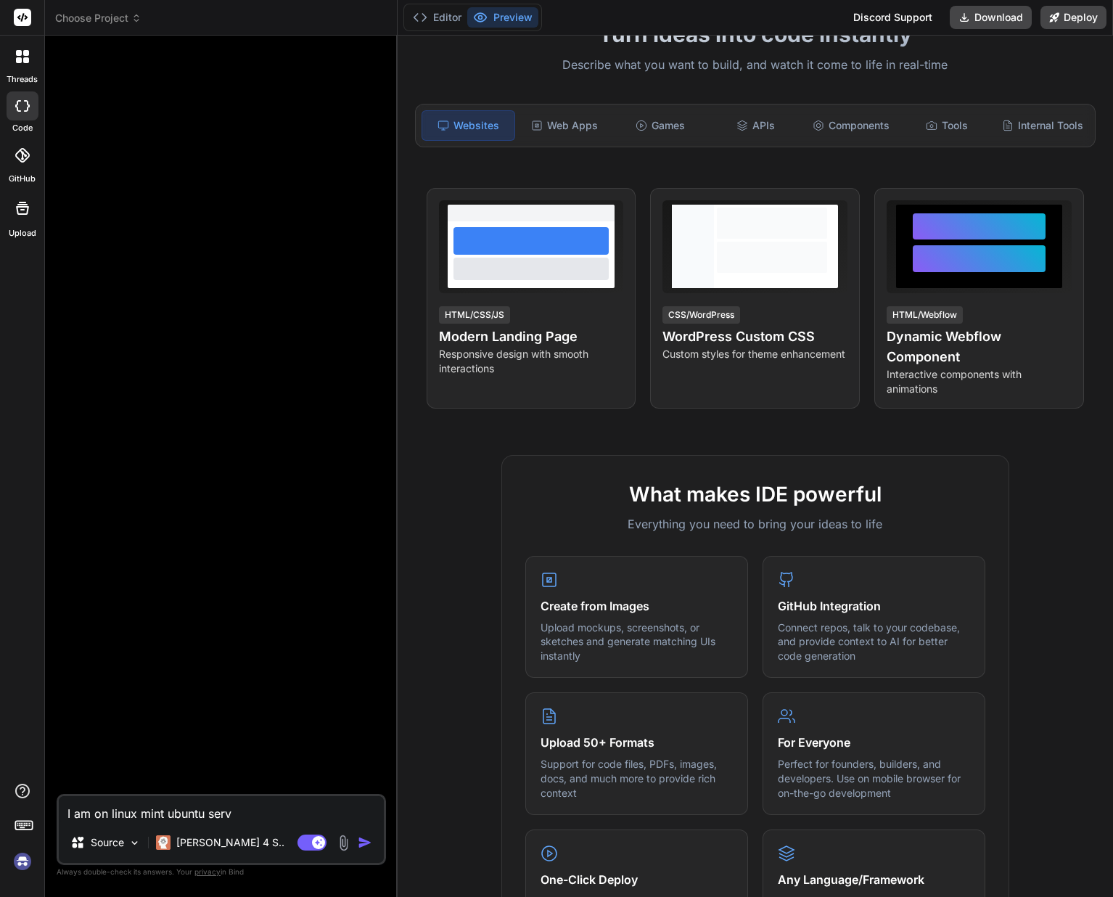
type textarea "x"
type textarea "I am on linux mint ubuntu serve"
type textarea "x"
type textarea "I am on linux mint ubuntu server"
type textarea "x"
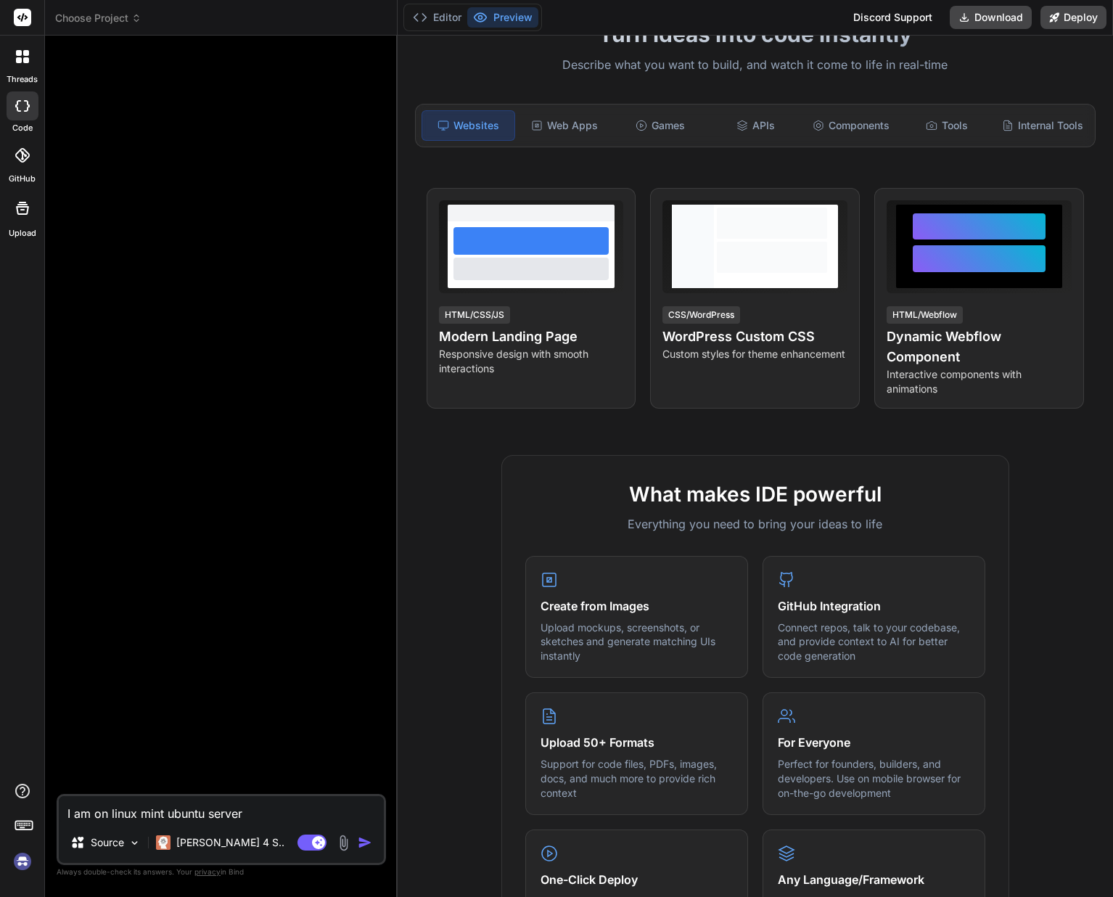
type textarea "I am on linux mint ubuntu server"
type textarea "x"
type textarea "I am on linux mint ubuntu server a"
type textarea "x"
type textarea "I am on linux mint ubuntu server an"
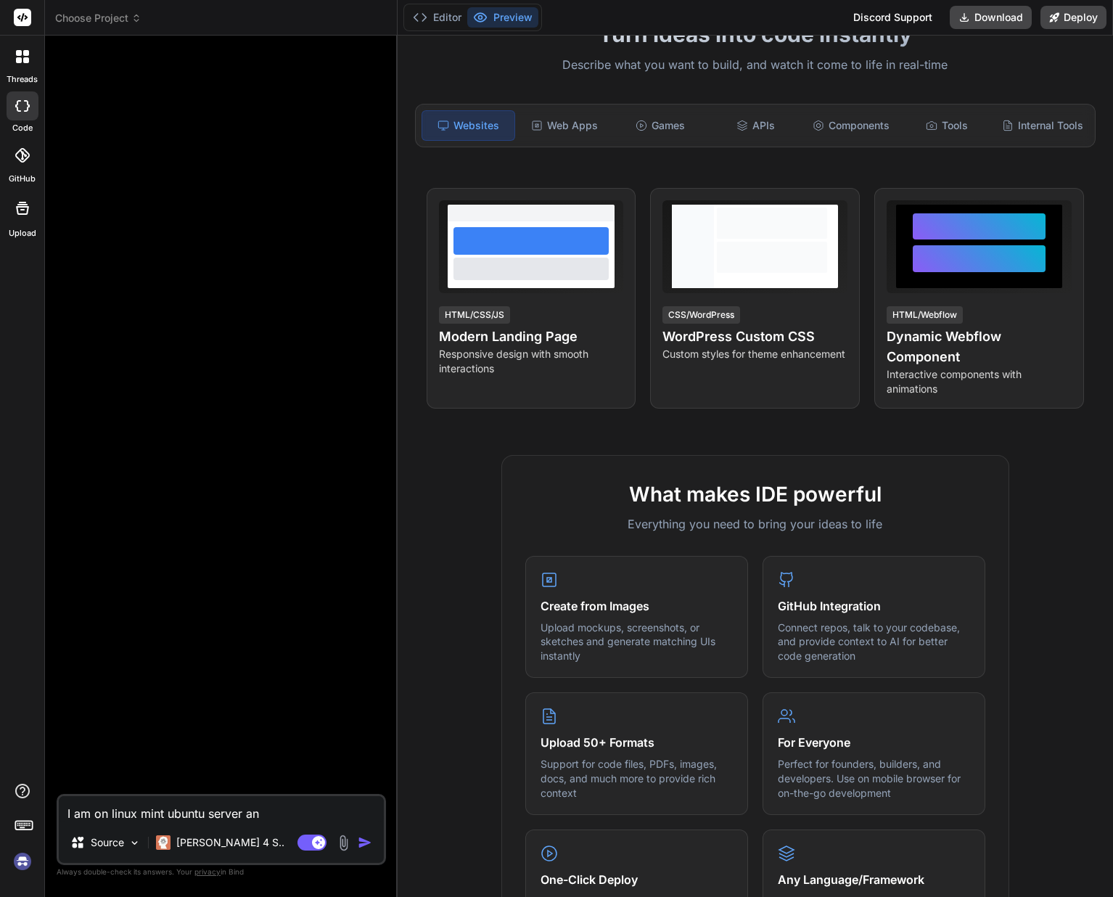
type textarea "x"
type textarea "I am on linux mint ubuntu server and"
type textarea "x"
type textarea "I am on linux mint ubuntu server and"
type textarea "x"
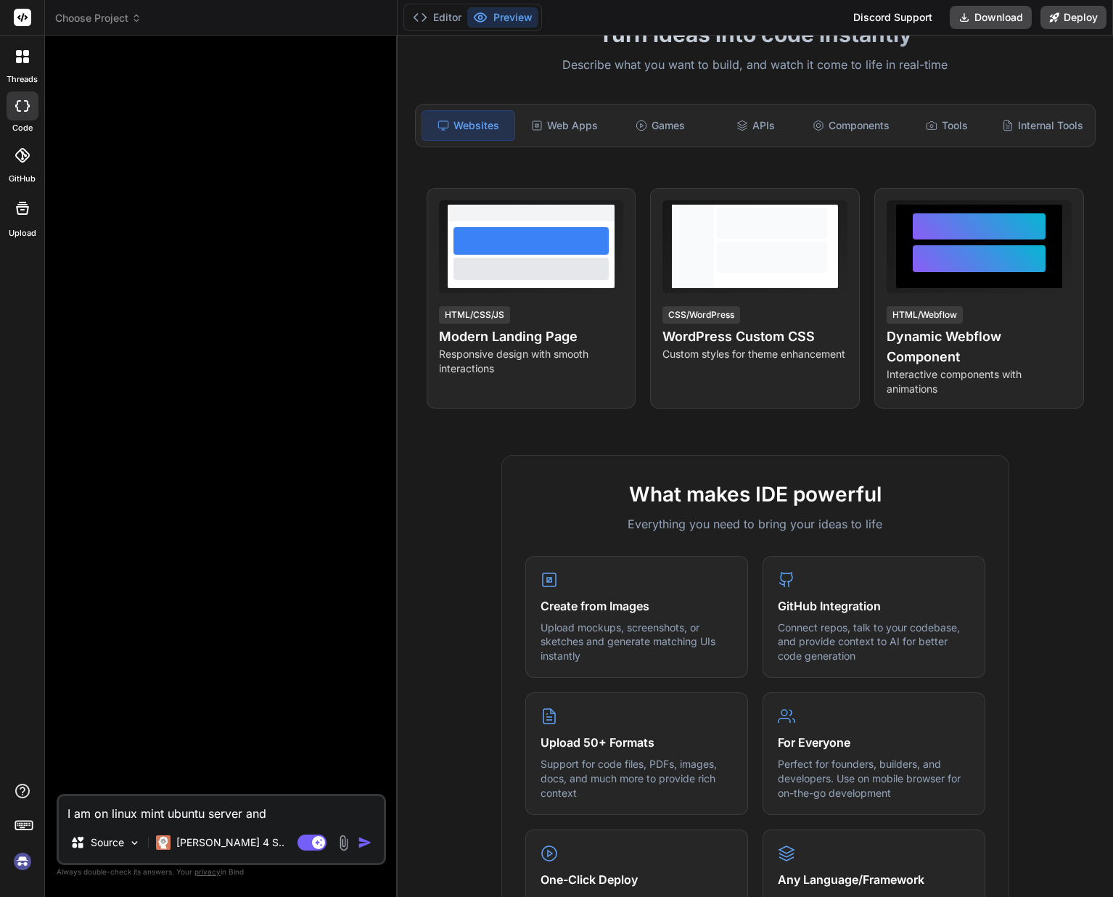
type textarea "I am on linux mint ubuntu server and h"
type textarea "x"
type textarea "I am on linux mint ubuntu server and ha"
type textarea "x"
type textarea "I am on linux mint ubuntu server and hav"
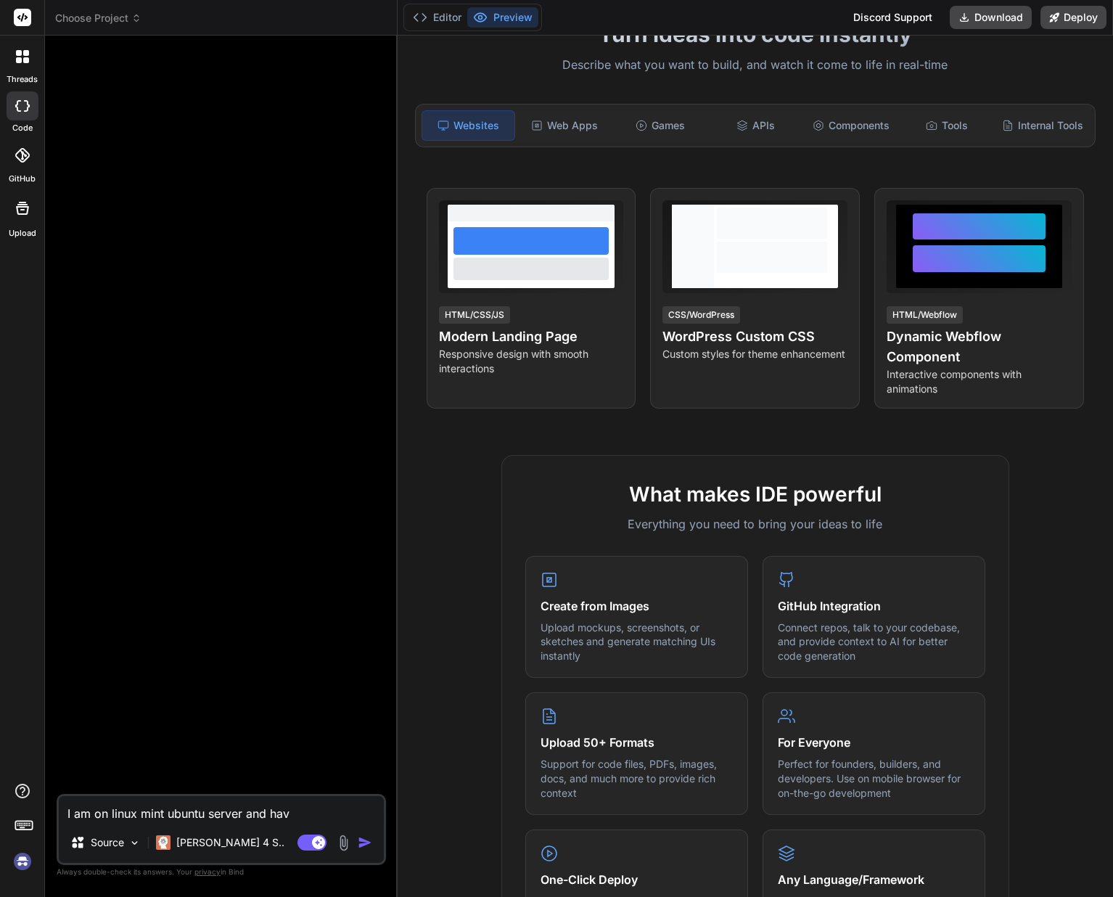
type textarea "x"
type textarea "I am on linux mint ubuntu server and have"
type textarea "x"
type textarea "I am on linux mint ubuntu server and have"
type textarea "x"
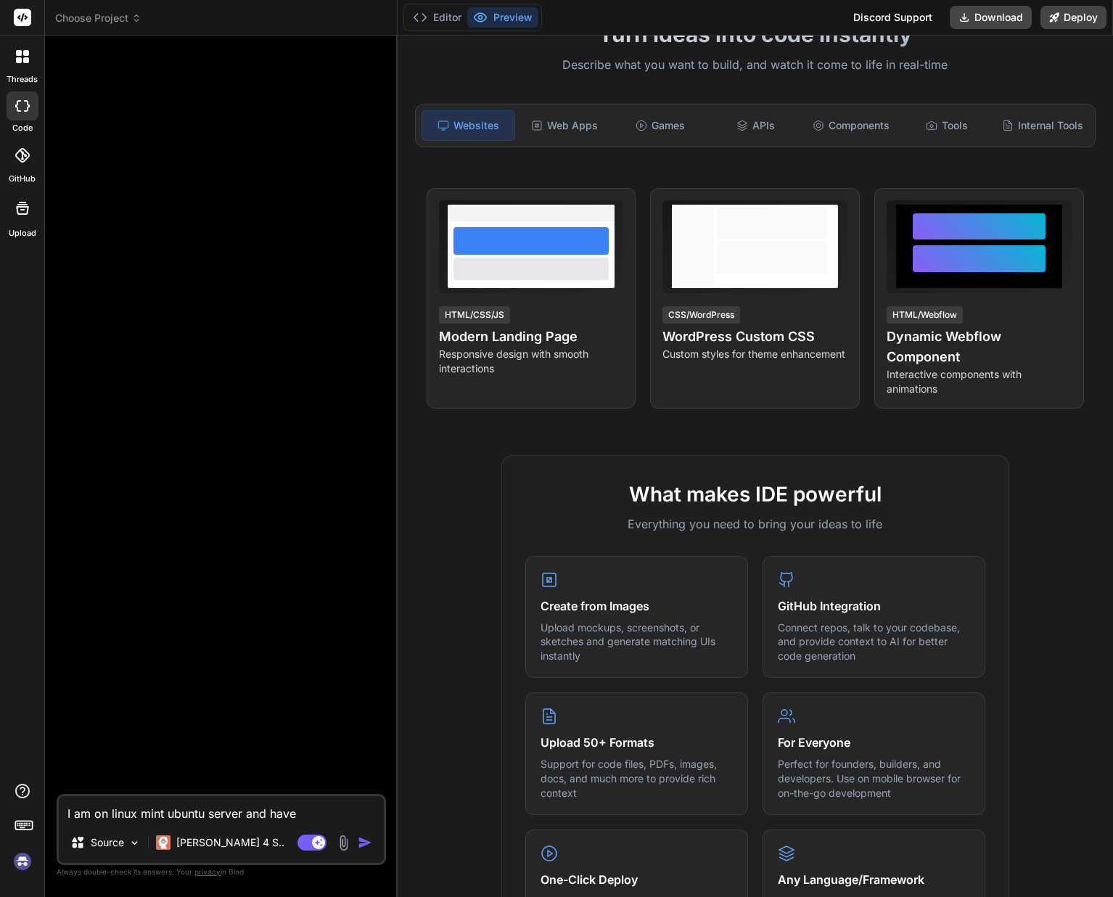
type textarea "I am on linux mint ubuntu server and have a"
type textarea "x"
type textarea "I am on linux mint ubuntu server and have a"
type textarea "x"
type textarea "I am on linux mint ubuntu server and have a 2"
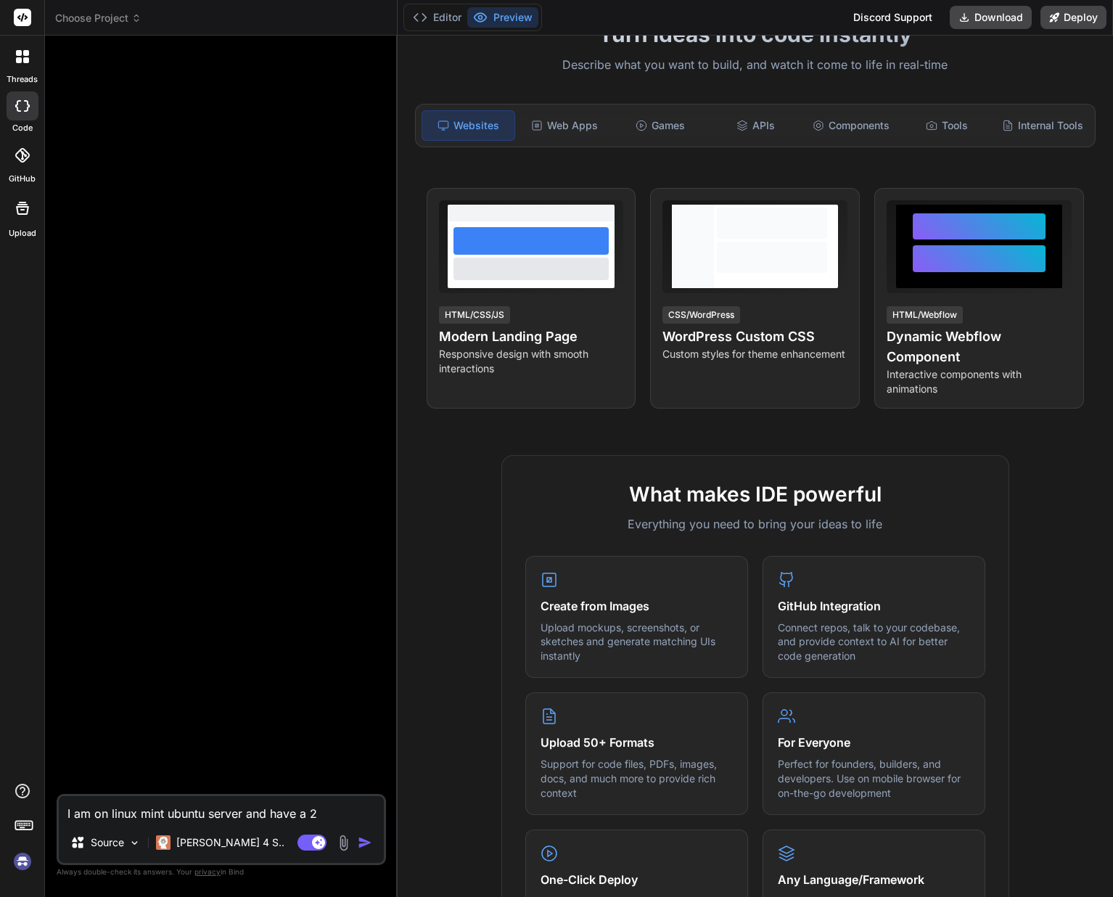
type textarea "x"
type textarea "I am on linux mint ubuntu server and have a 26"
type textarea "x"
type textarea "I am on linux mint ubuntu server and have a 26g"
type textarea "x"
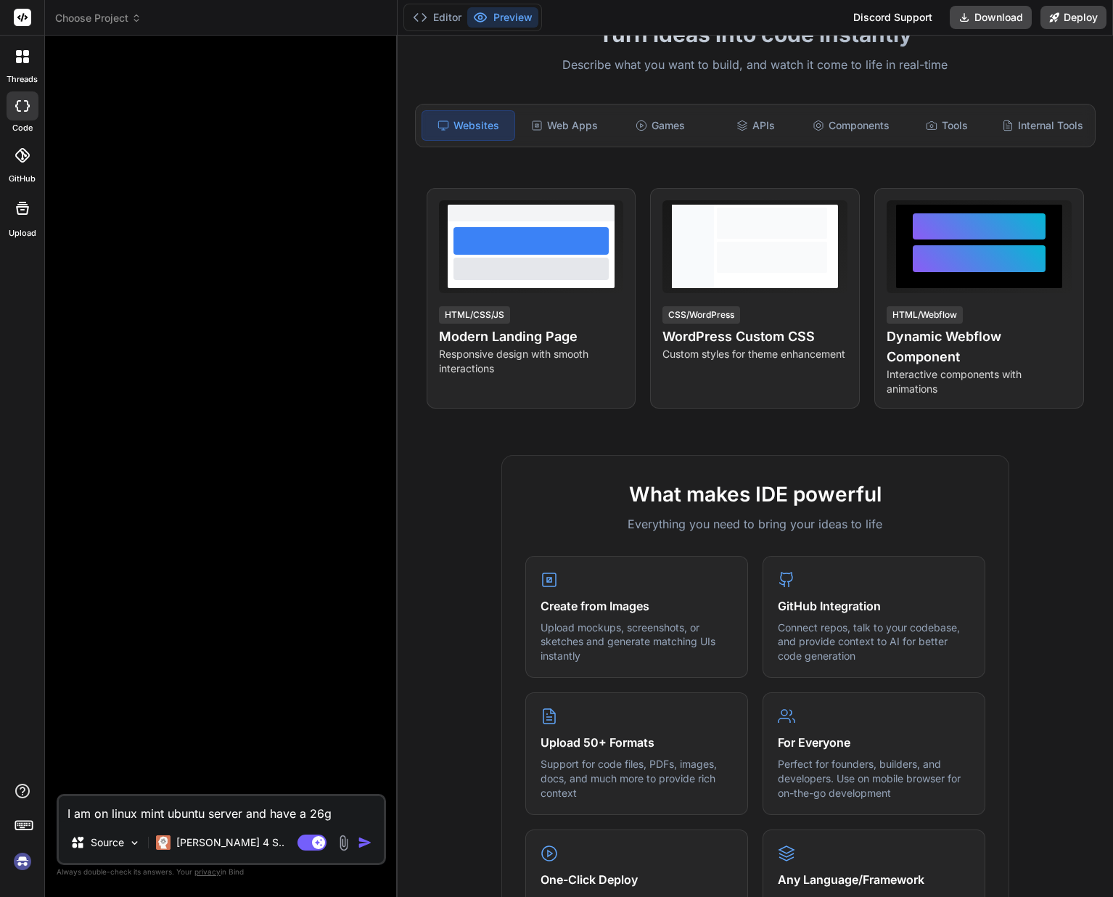
type textarea "I am on linux mint ubuntu server and have a 26gi"
type textarea "x"
type textarea "I am on linux mint ubuntu server and have a 26gig"
type textarea "x"
type textarea "I am on linux mint ubuntu server and have a 26gig"
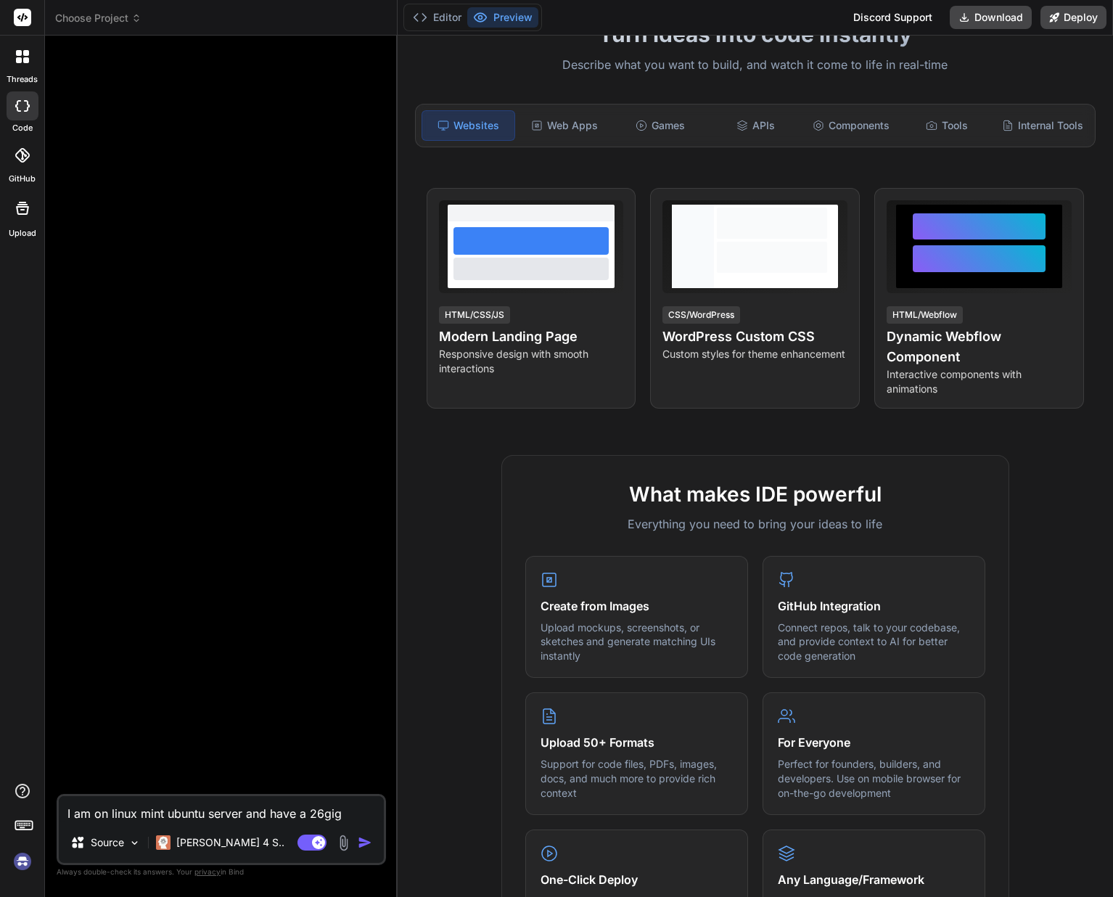
type textarea "x"
type textarea "I am on linux mint ubuntu server and have a 26gig z"
type textarea "x"
type textarea "I am on linux mint ubuntu server and have a 26gig zi"
type textarea "x"
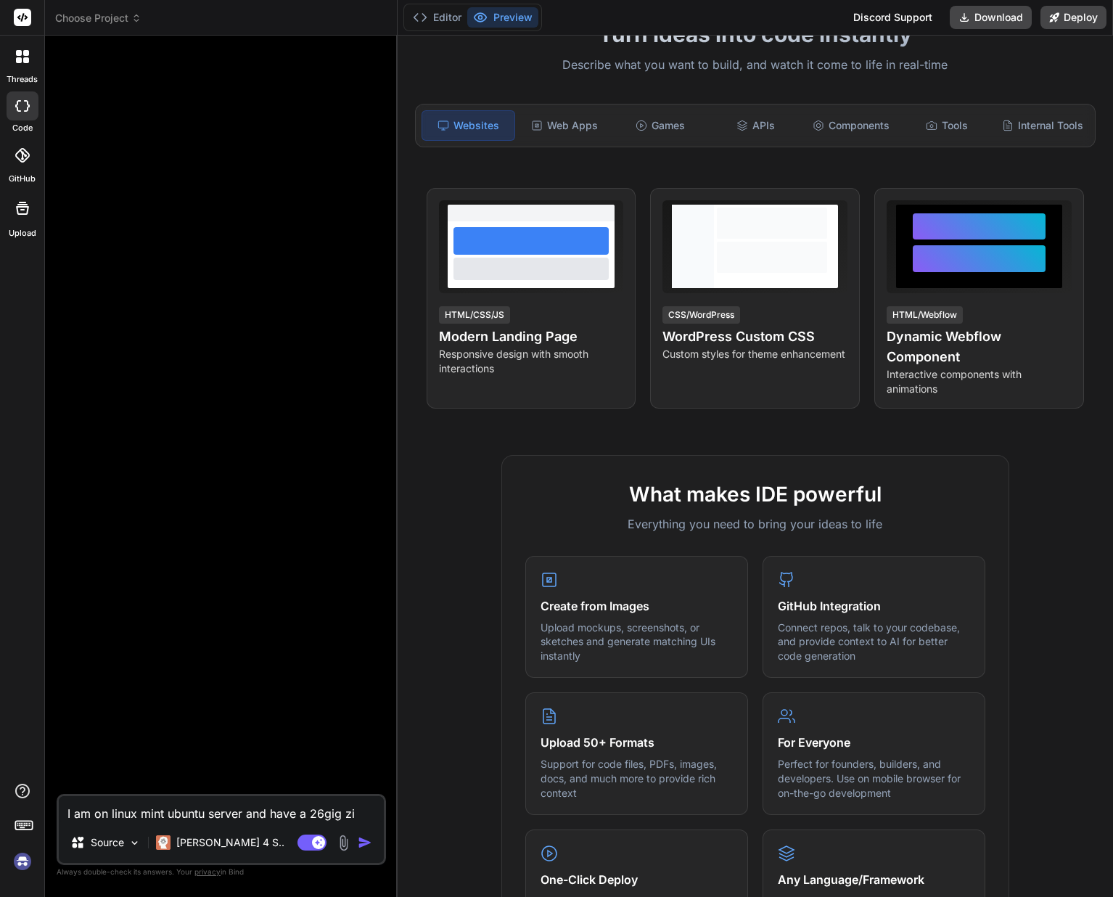
type textarea "I am on linux mint ubuntu server and have a 26gig zip"
type textarea "x"
type textarea "I am on linux mint ubuntu server and have a 26gig zip"
type textarea "x"
type textarea "I am on linux mint ubuntu server and have a 26gig zip f"
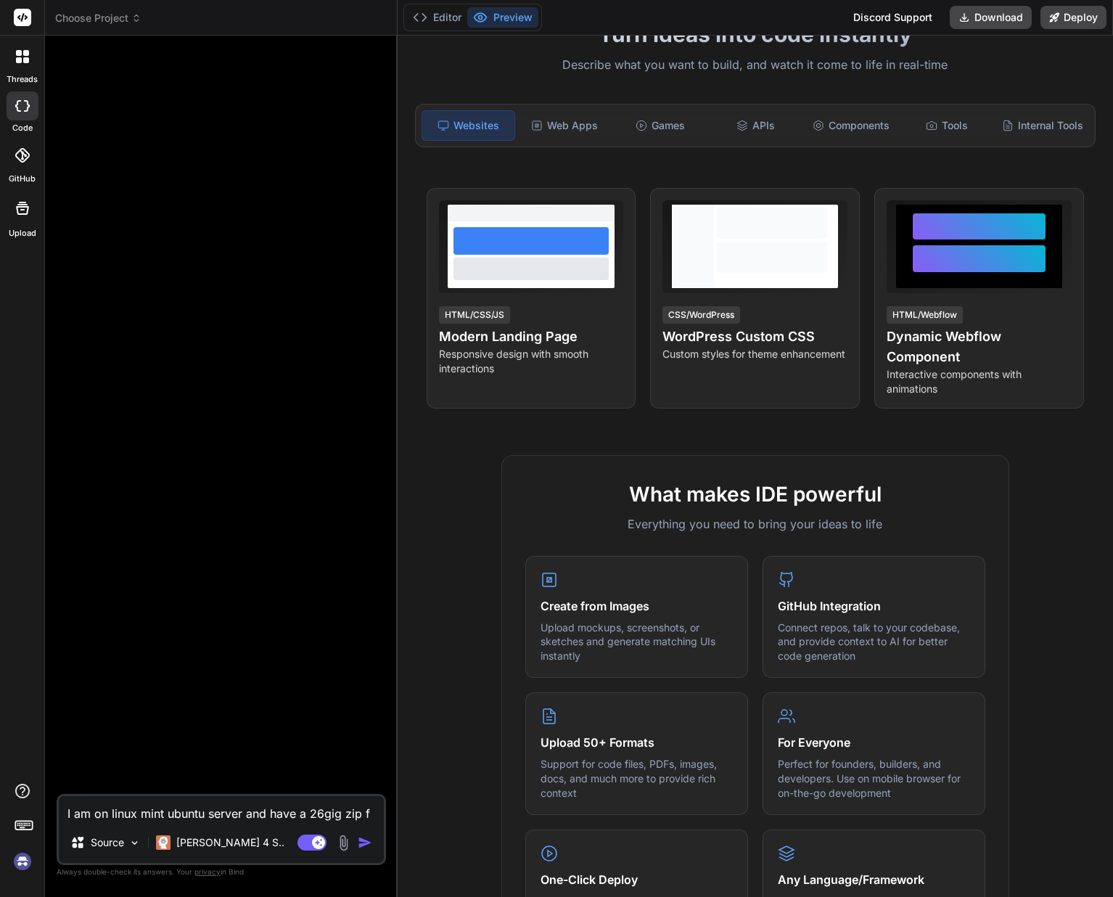
type textarea "x"
type textarea "I am on linux mint ubuntu server and have a 26gig zip fi"
type textarea "x"
type textarea "I am on linux mint ubuntu server and have a 26gig zip fil"
type textarea "x"
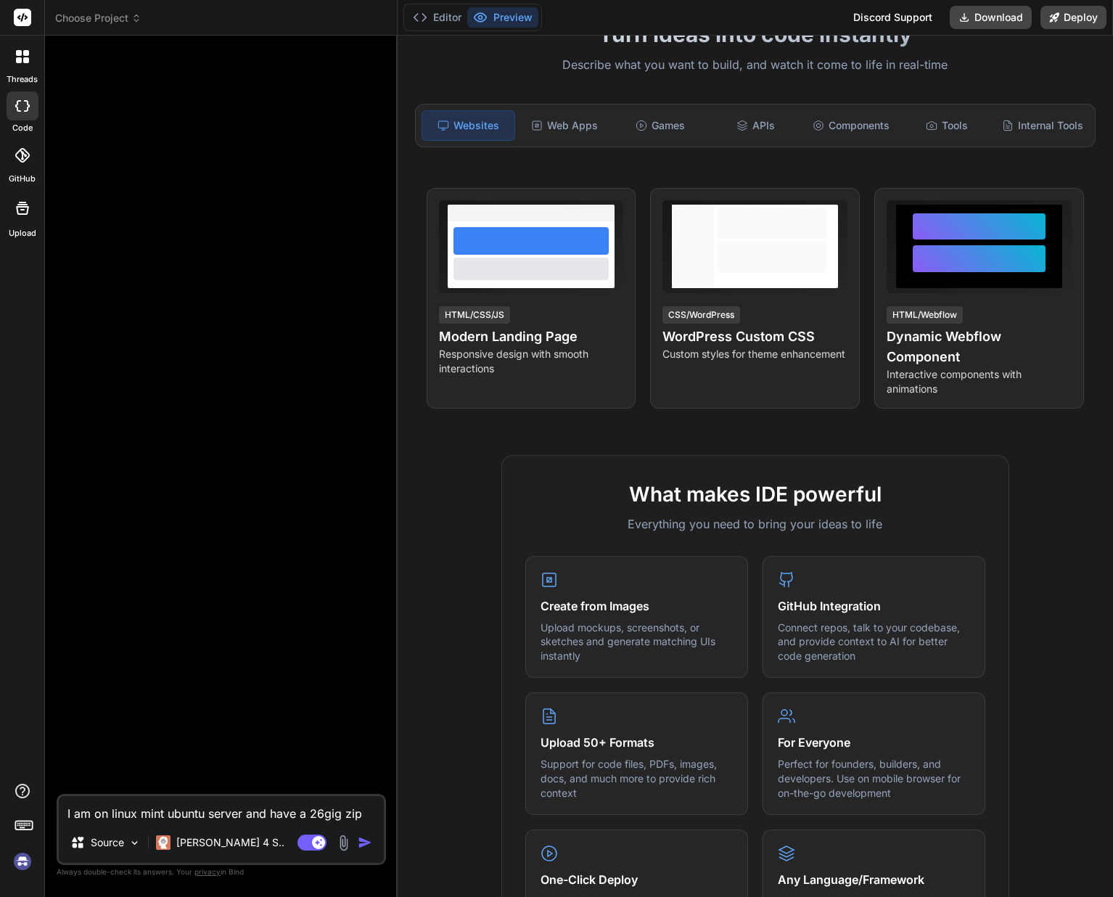
type textarea "I am on linux mint ubuntu server and have a 26gig zip file"
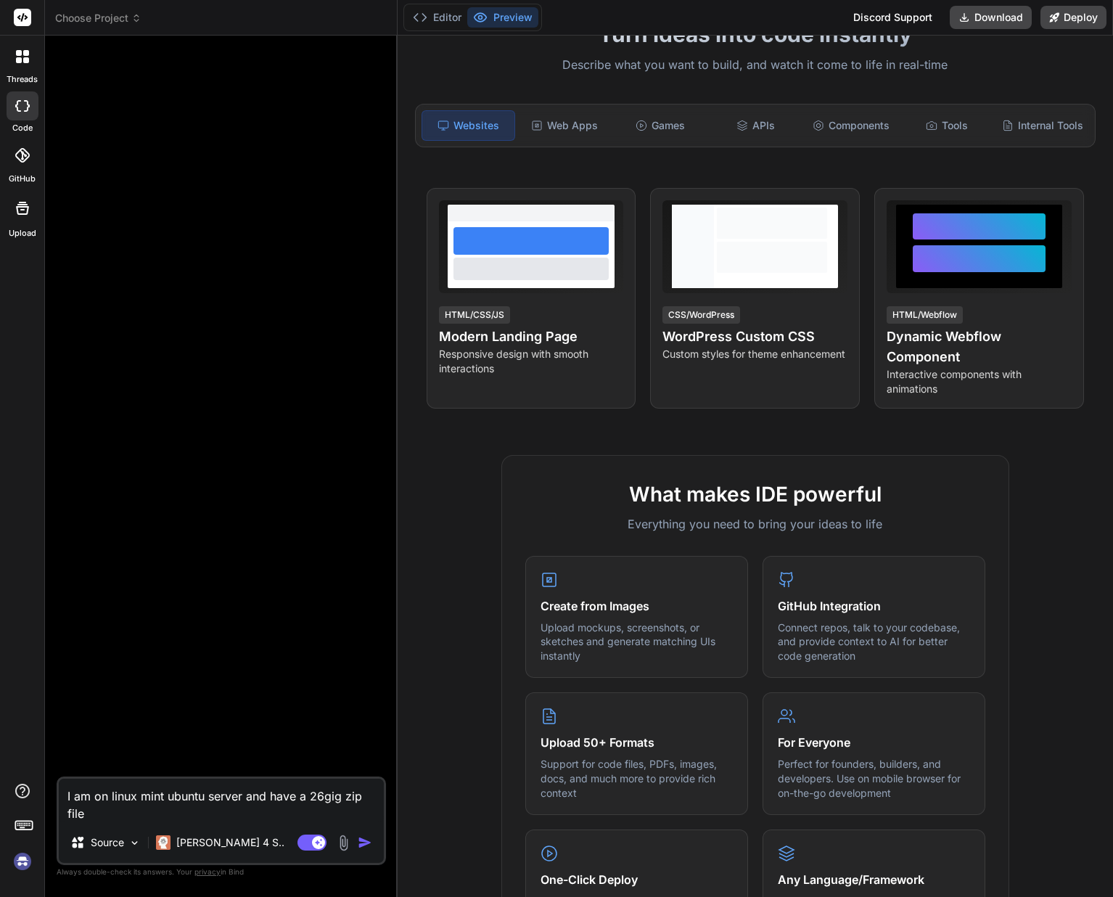
type textarea "x"
type textarea "I am on linux mint ubuntu server and have a 26gig zip file"
type textarea "x"
type textarea "I am on linux mint ubuntu server and have a 26gig zip file I"
type textarea "x"
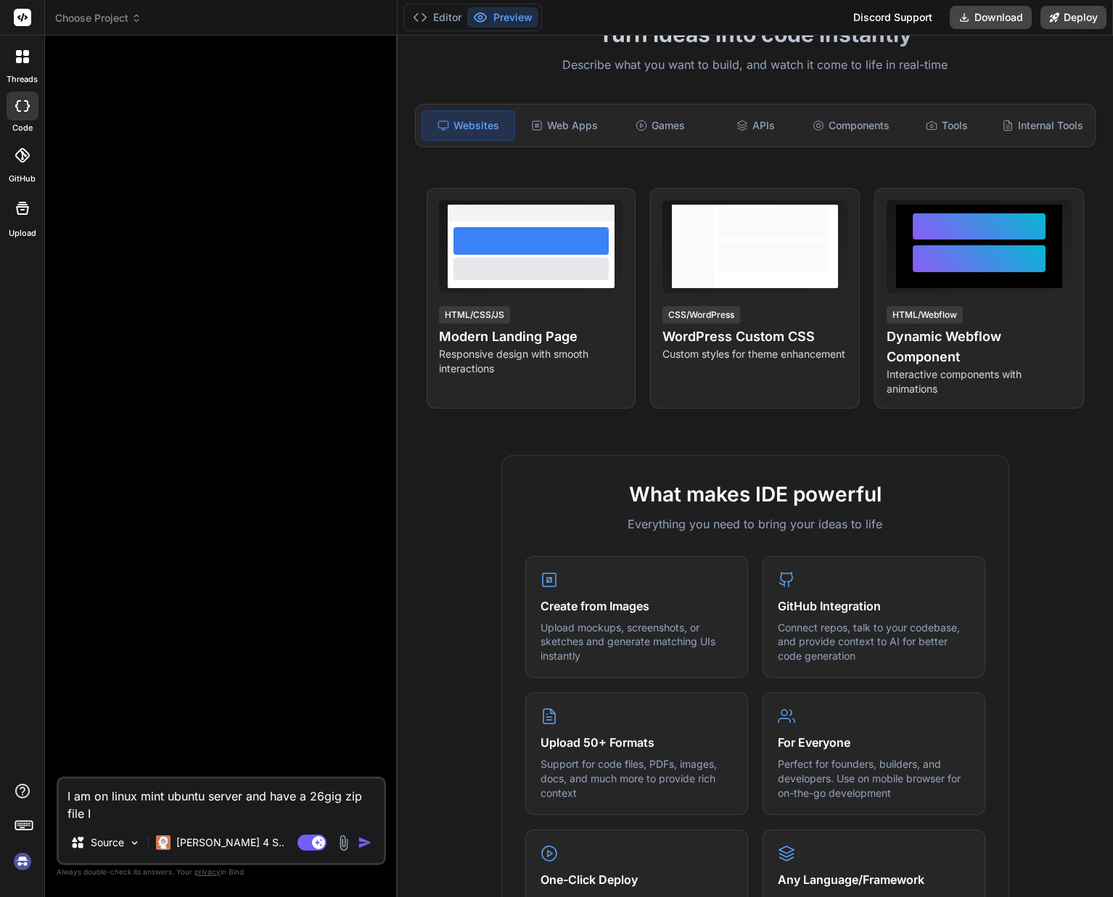
type textarea "I am on linux mint ubuntu server and have a 26gig zip file I"
type textarea "x"
type textarea "I am on linux mint ubuntu server and have a 26gig zip file I n"
type textarea "x"
type textarea "I am on linux mint ubuntu server and have a 26gig zip file I ne"
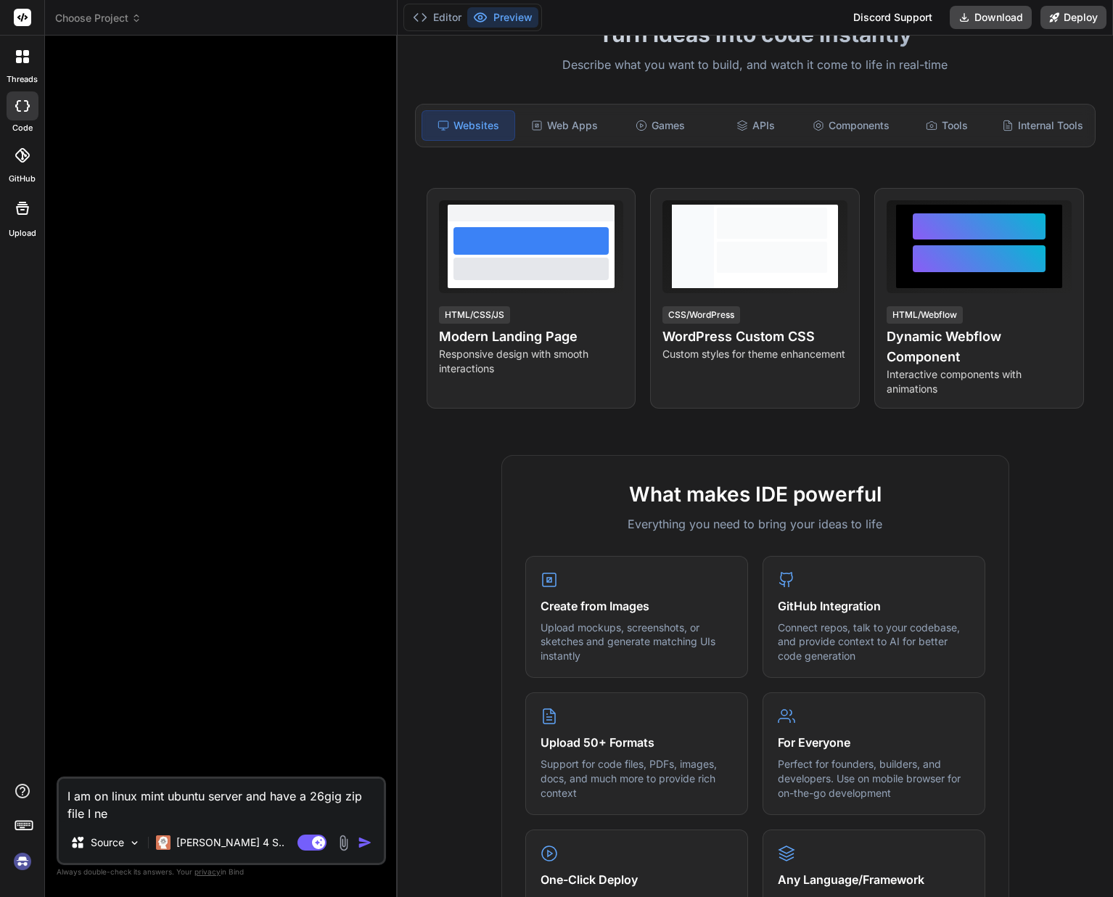
type textarea "x"
type textarea "I am on linux mint ubuntu server and have a 26gig zip file I nee"
type textarea "x"
type textarea "I am on linux mint ubuntu server and have a 26gig zip file I need"
type textarea "x"
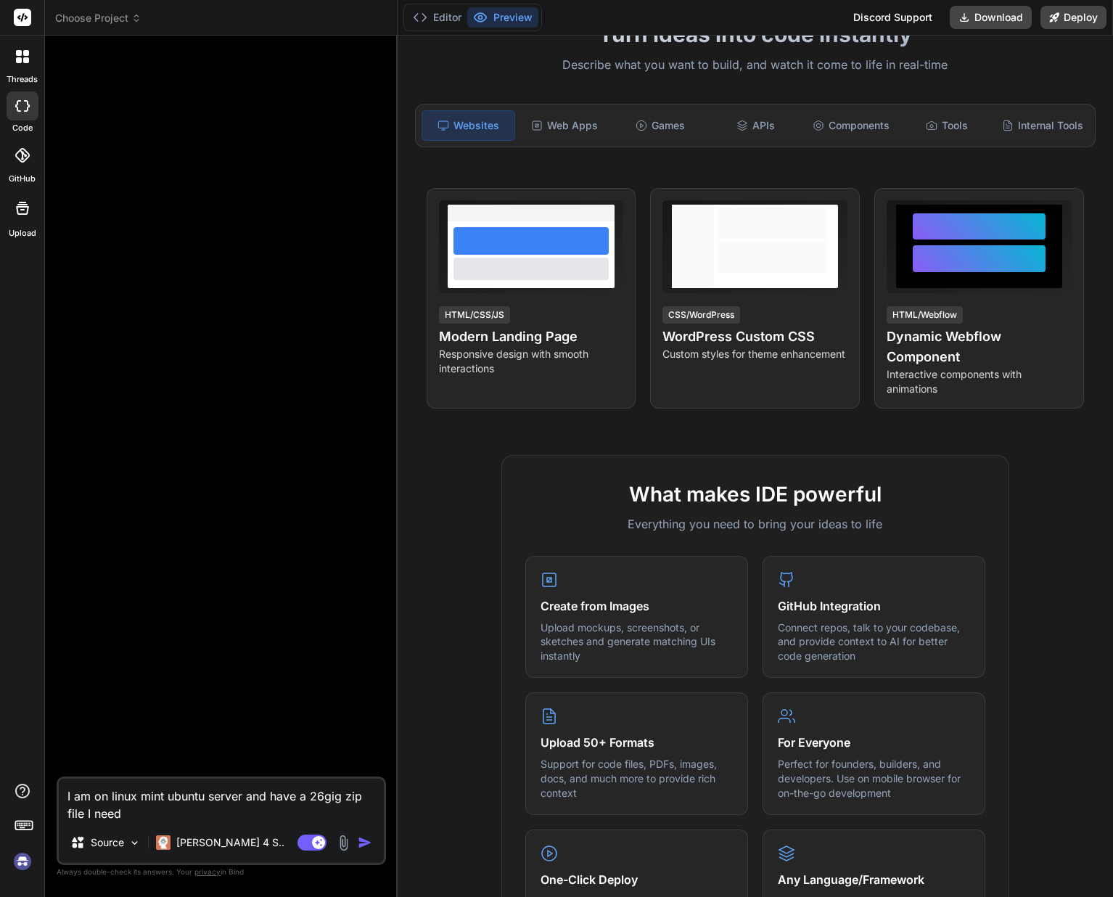
type textarea "I am on linux mint ubuntu server and have a 26gig zip file I need"
type textarea "x"
type textarea "I am on linux mint ubuntu server and have a 26gig zip file I need s"
type textarea "x"
type textarea "I am on linux mint ubuntu server and have a 26gig zip file I need sp"
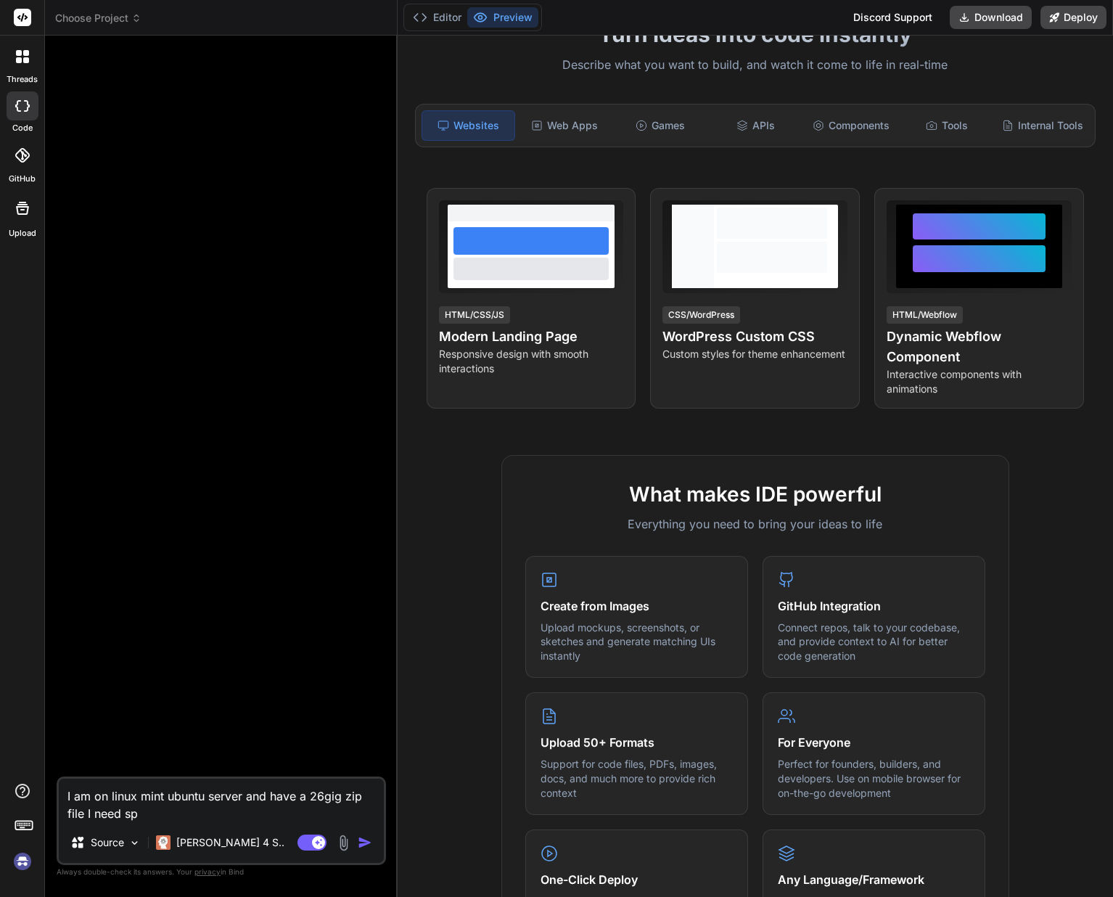
type textarea "x"
type textarea "I am on linux mint ubuntu server and have a 26gig zip file I need spl"
type textarea "x"
type textarea "I am on linux mint ubuntu server and have a 26gig zip file I need spli"
type textarea "x"
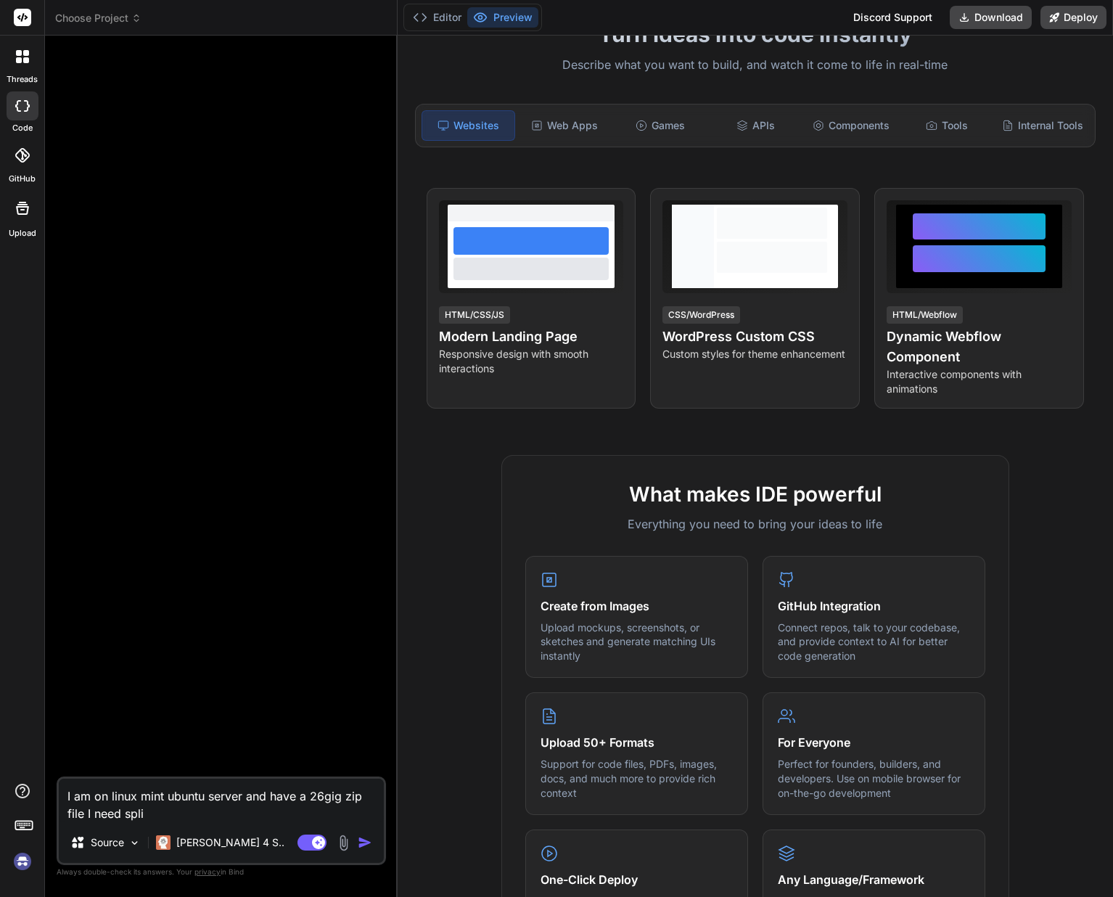
type textarea "I am on linux mint ubuntu server and have a 26gig zip file I need splic"
type textarea "x"
type textarea "I am on linux mint ubuntu server and have a 26gig zip file I need splice"
type textarea "x"
type textarea "I am on linux mint ubuntu server and have a 26gig zip file I need spliced"
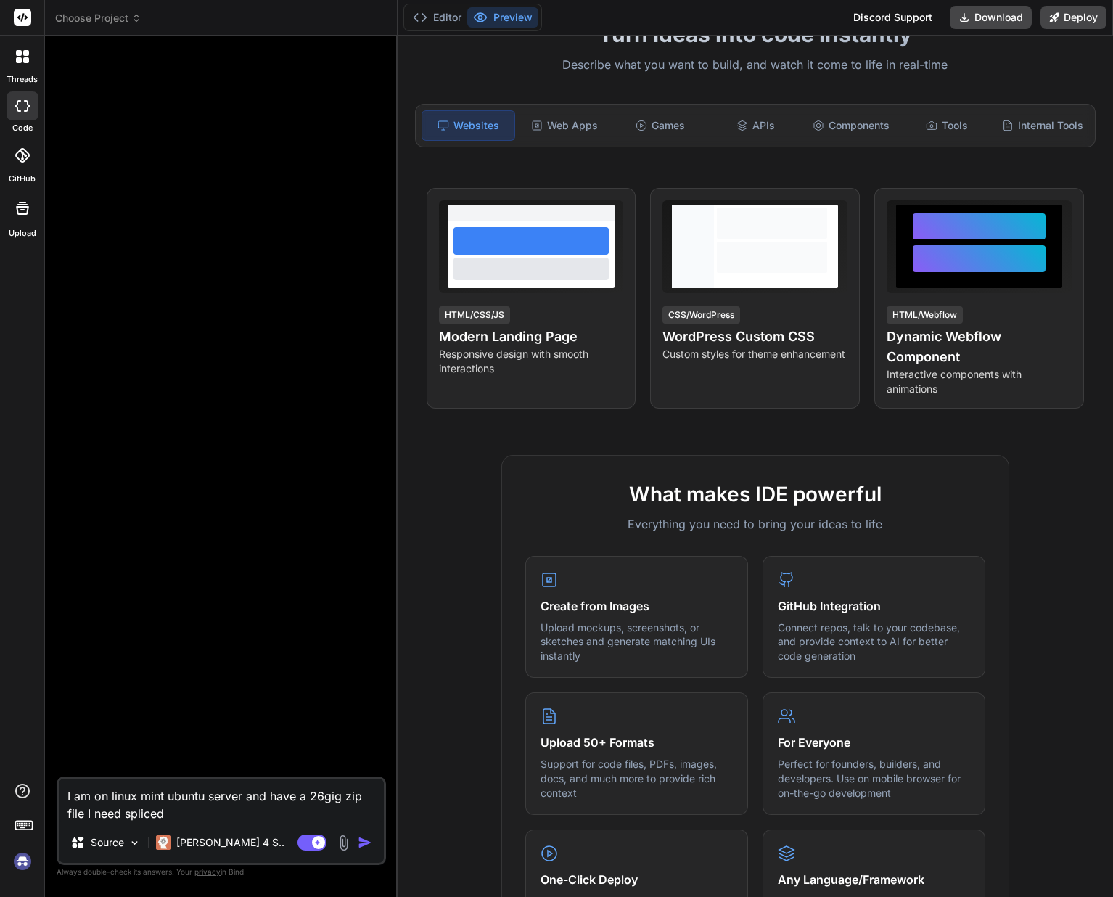
type textarea "x"
type textarea "I am on linux mint ubuntu server and have a 26gig zip file I need spliced"
type textarea "x"
type textarea "I am on linux mint ubuntu server and have a 26gig zip file I need spliced"
type textarea "x"
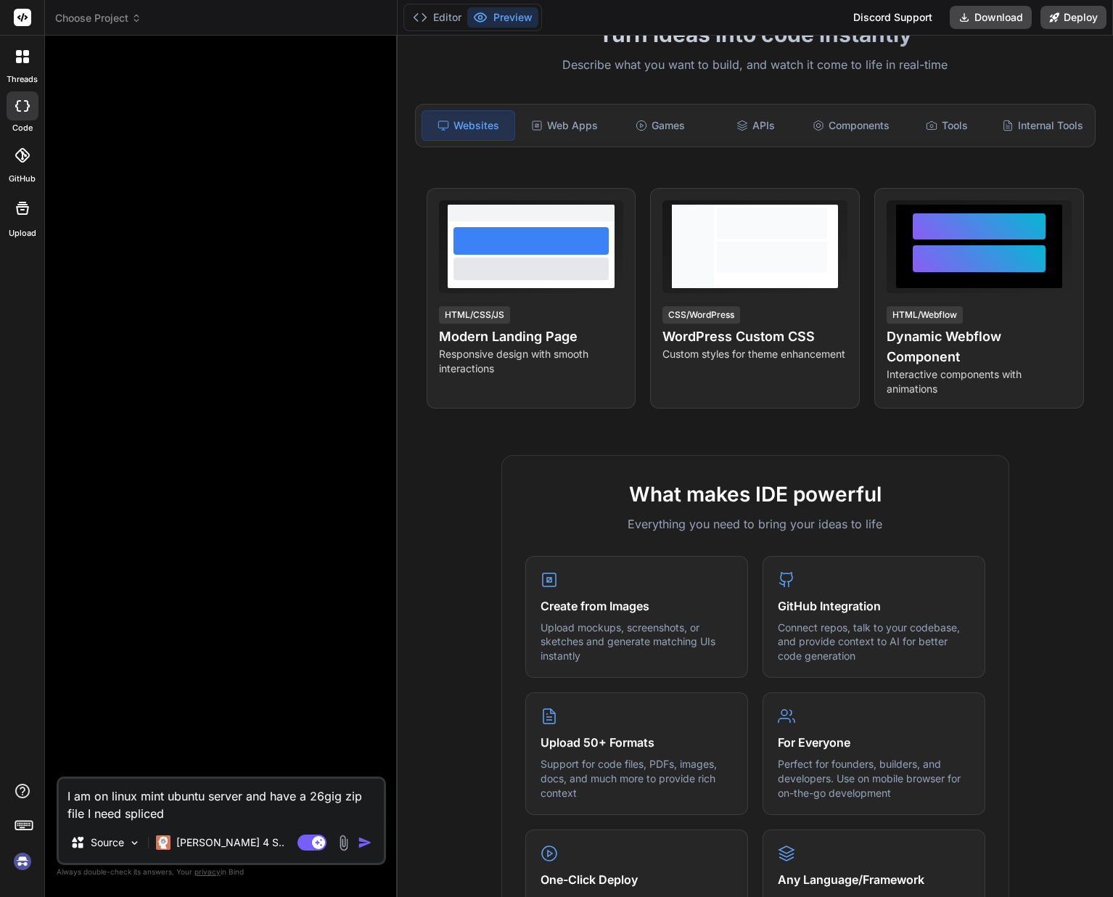
type textarea "I am on linux mint ubuntu server and have a 26gig zip file I need spliced."
type textarea "x"
type textarea "I am on linux mint ubuntu server and have a 26gig zip file I need spliced."
type textarea "x"
type textarea "I am on linux mint ubuntu server and have a 26gig zip file I need spliced."
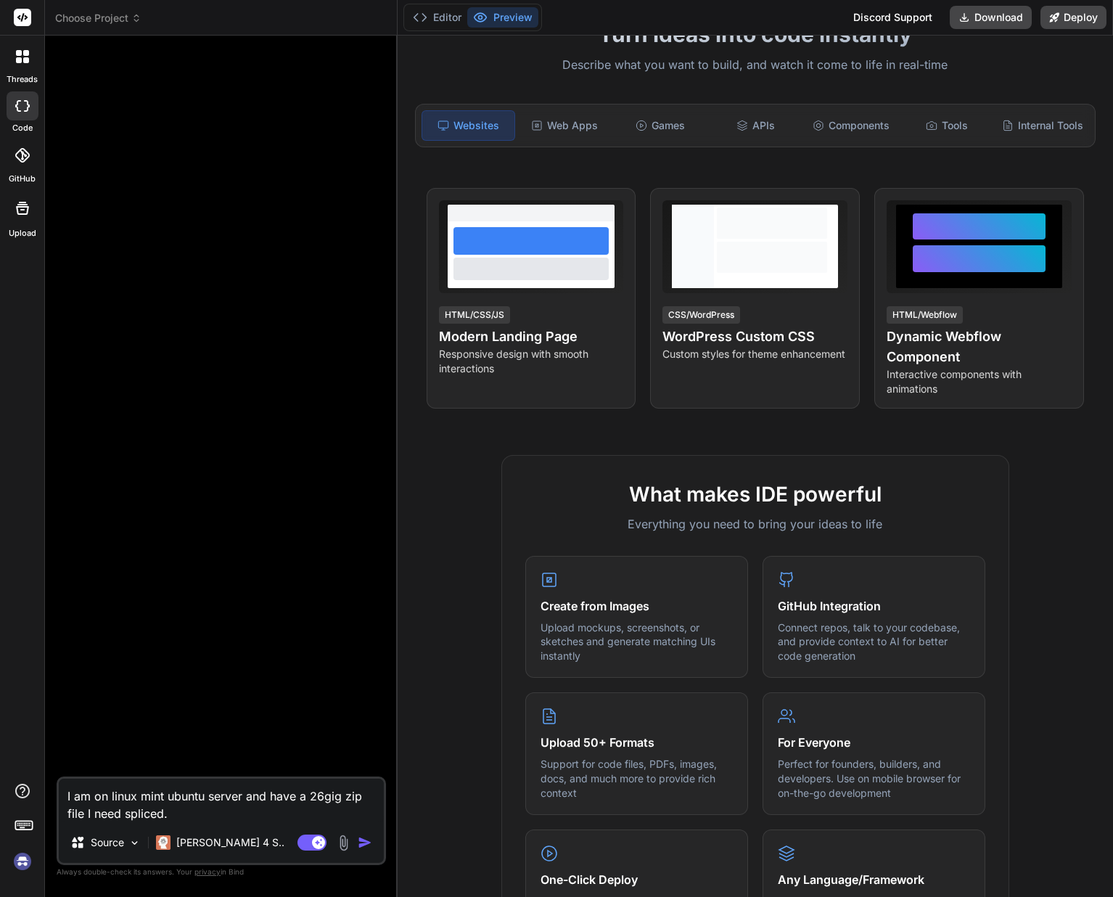
type textarea "x"
type textarea "I am on linux mint ubuntu server and have a 26gig zip file I need spliced. C"
type textarea "x"
type textarea "I am on linux mint ubuntu server and have a 26gig zip file I need spliced. Ca"
type textarea "x"
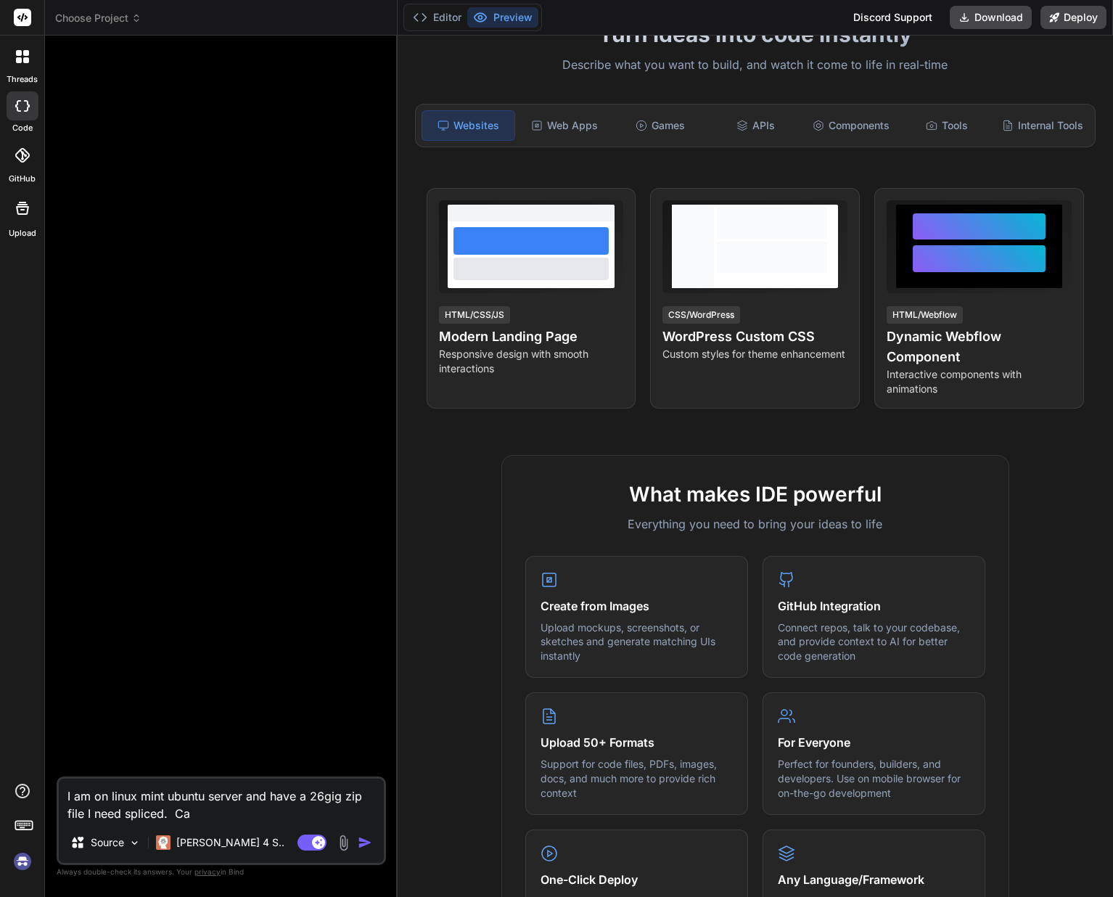
type textarea "I am on linux mint ubuntu server and have a 26gig zip file I need spliced. Can"
type textarea "x"
type textarea "I am on linux mint ubuntu server and have a 26gig zip file I need spliced. Can"
type textarea "x"
type textarea "I am on linux mint ubuntu server and have a 26gig zip file I need spliced. Can y"
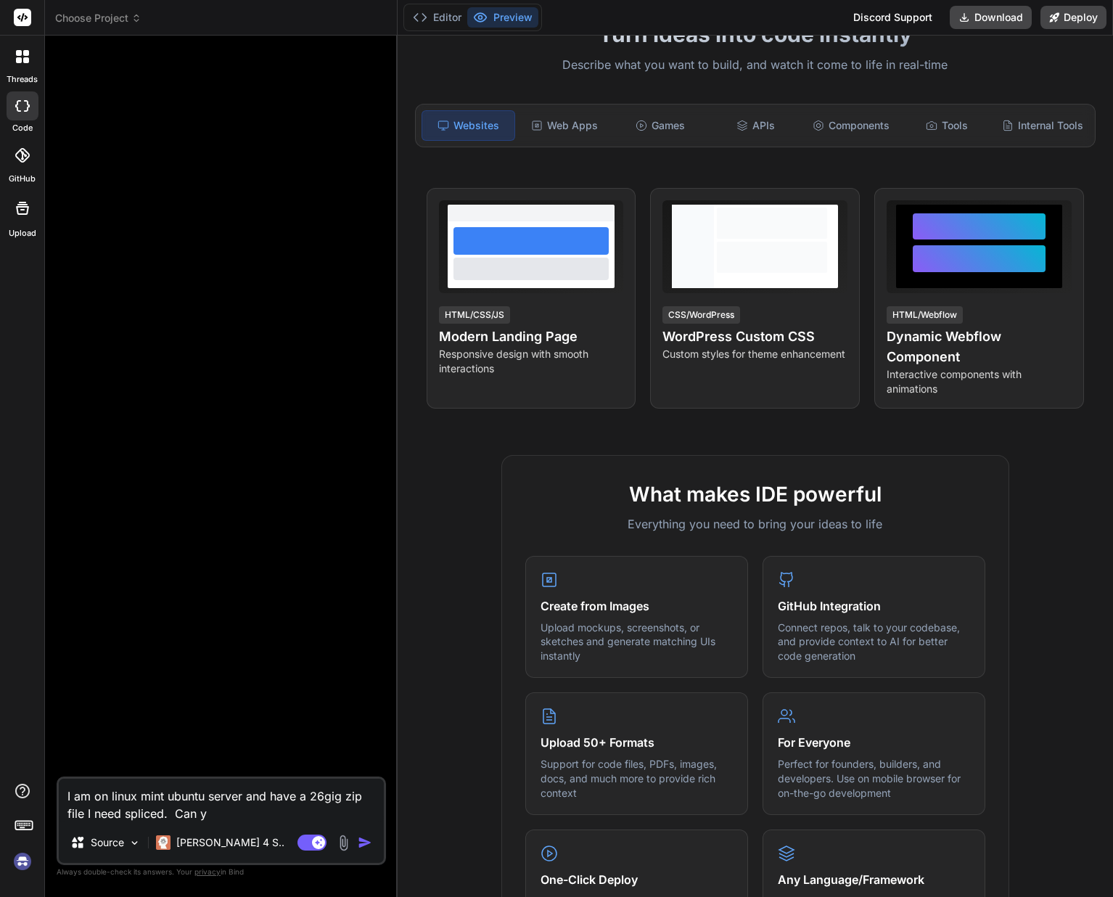
type textarea "x"
type textarea "I am on linux mint ubuntu server and have a 26gig zip file I need spliced. Can …"
type textarea "x"
type textarea "I am on linux mint ubuntu server and have a 26gig zip file I need spliced. Can …"
type textarea "x"
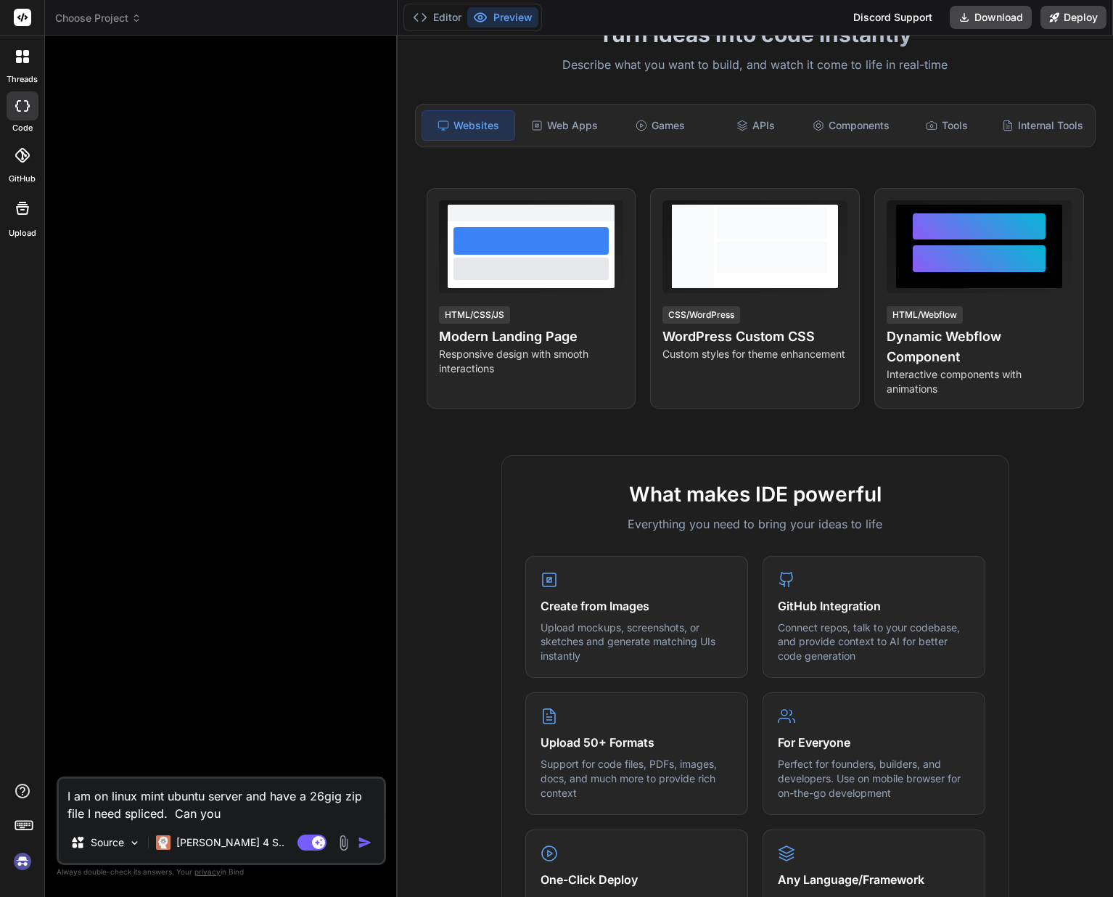
type textarea "I am on linux mint ubuntu server and have a 26gig zip file I need spliced. Can …"
type textarea "x"
type textarea "I am on linux mint ubuntu server and have a 26gig zip file I need spliced. Can …"
type textarea "x"
type textarea "I am on linux mint ubuntu server and have a 26gig zip file I need spliced. Can …"
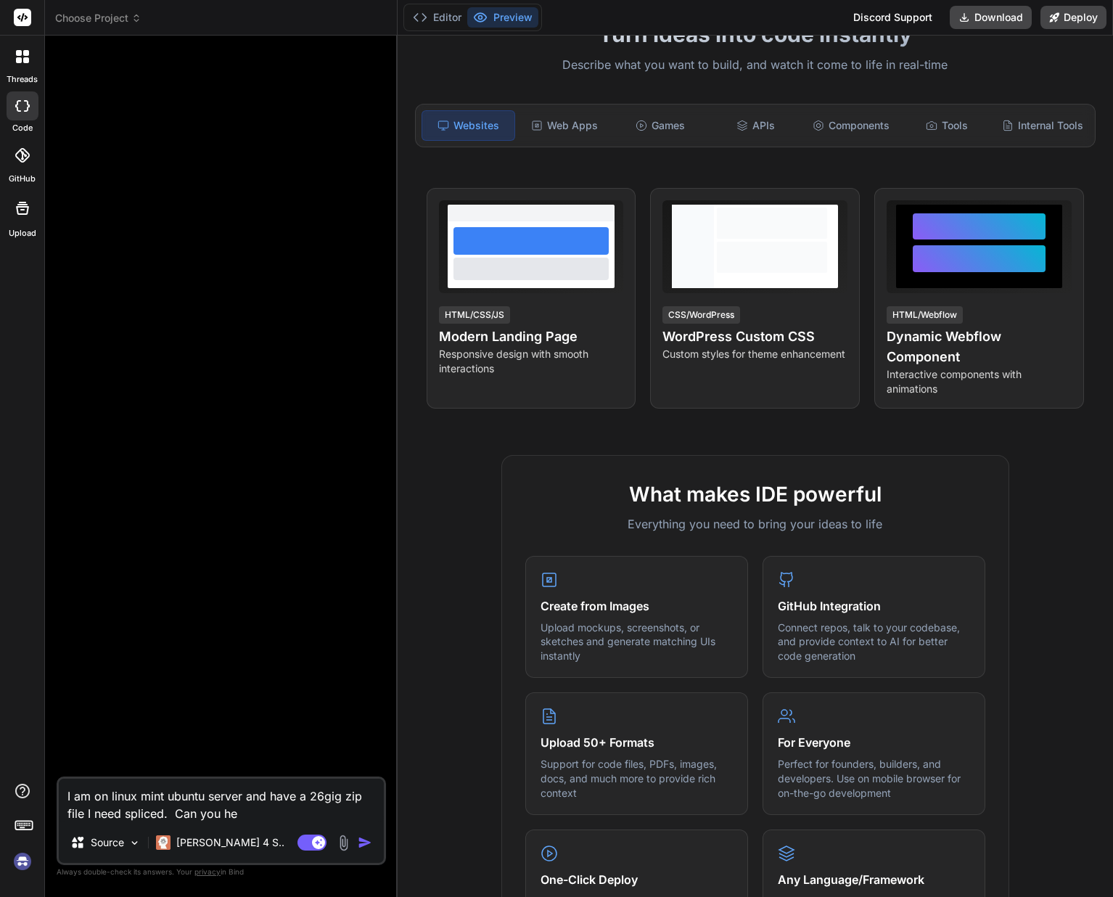
type textarea "x"
type textarea "I am on linux mint ubuntu server and have a 26gig zip file I need spliced. Can …"
type textarea "x"
type textarea "I am on linux mint ubuntu server and have a 26gig zip file I need spliced. Can …"
type textarea "x"
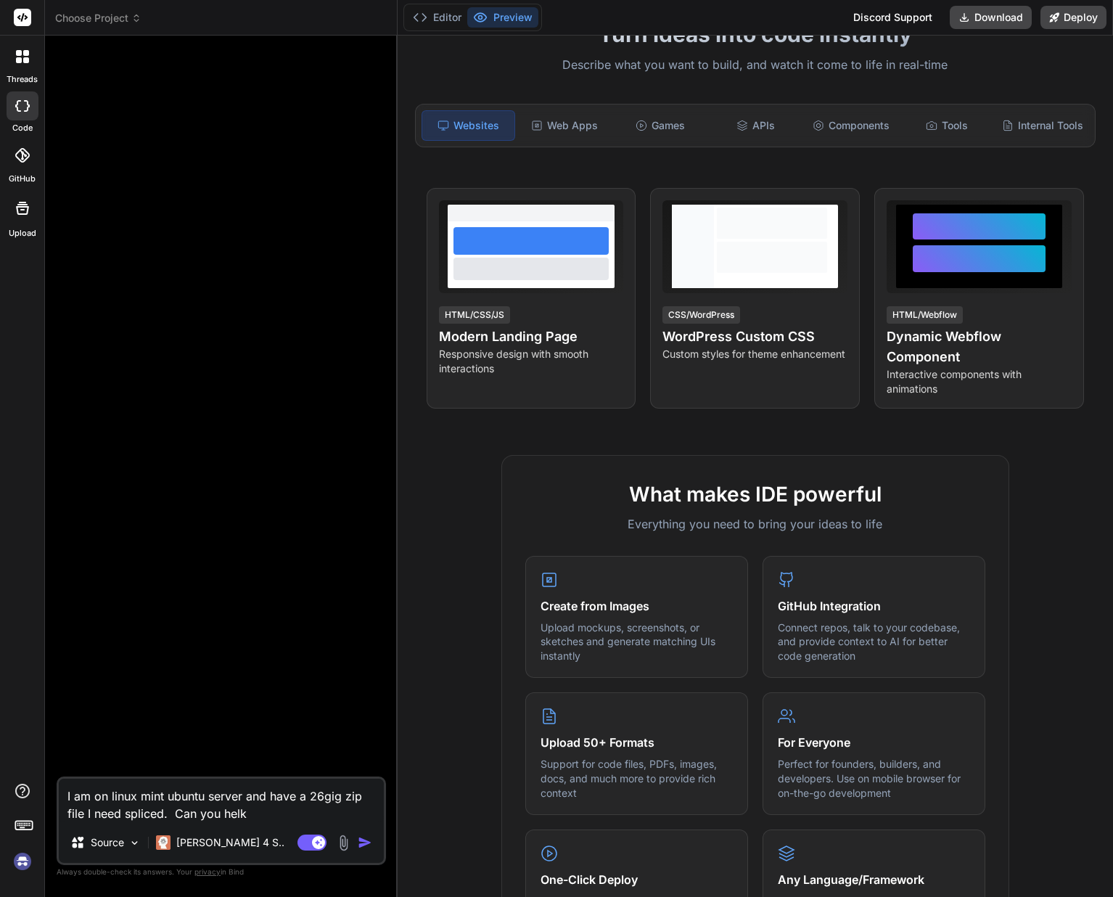
type textarea "I am on linux mint ubuntu server and have a 26gig zip file I need spliced. Can …"
type textarea "x"
type textarea "I am on linux mint ubuntu server and have a 26gig zip file I need spliced. Can …"
type textarea "x"
type textarea "I am on linux mint ubuntu server and have a 26gig zip file I need spliced. Can …"
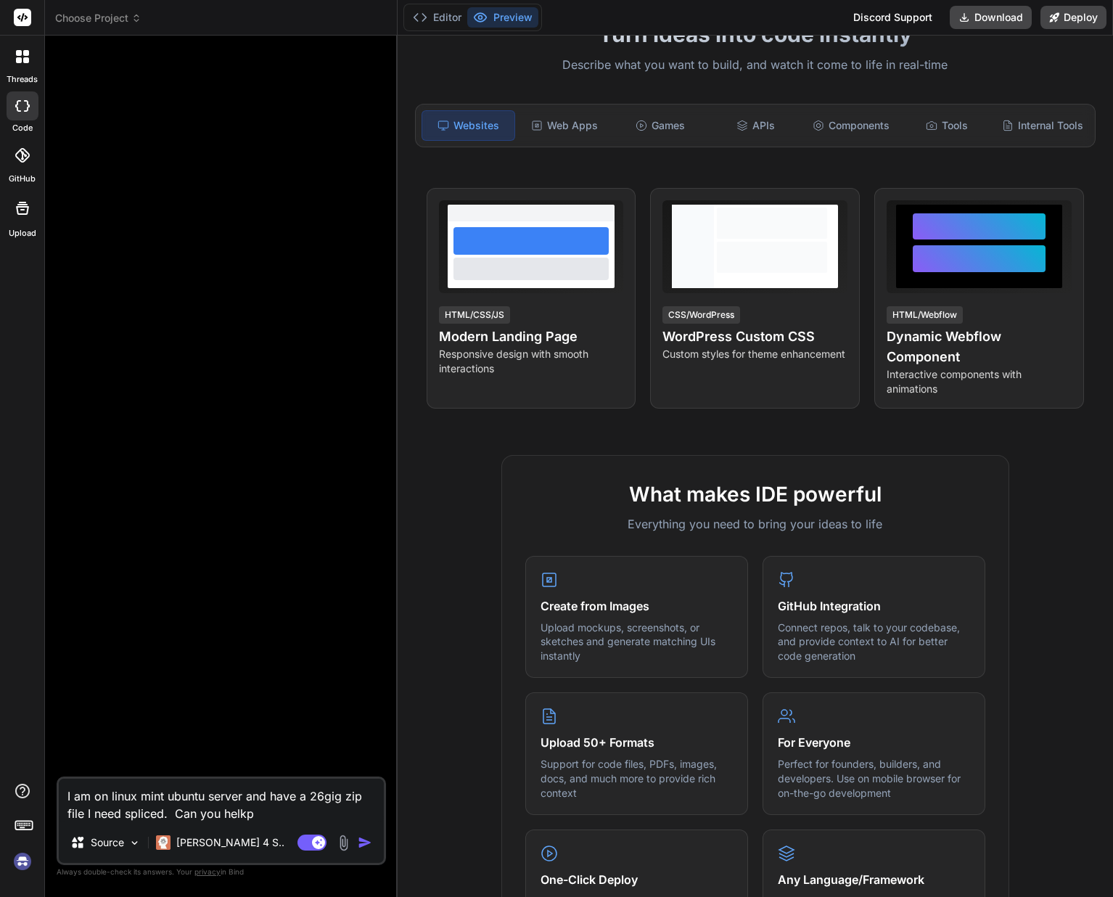
type textarea "x"
type textarea "I am on linux mint ubuntu server and have a 26gig zip file I need spliced. Can …"
type textarea "x"
type textarea "I am on linux mint ubuntu server and have a 26gig zip file I need spliced. Can …"
type textarea "x"
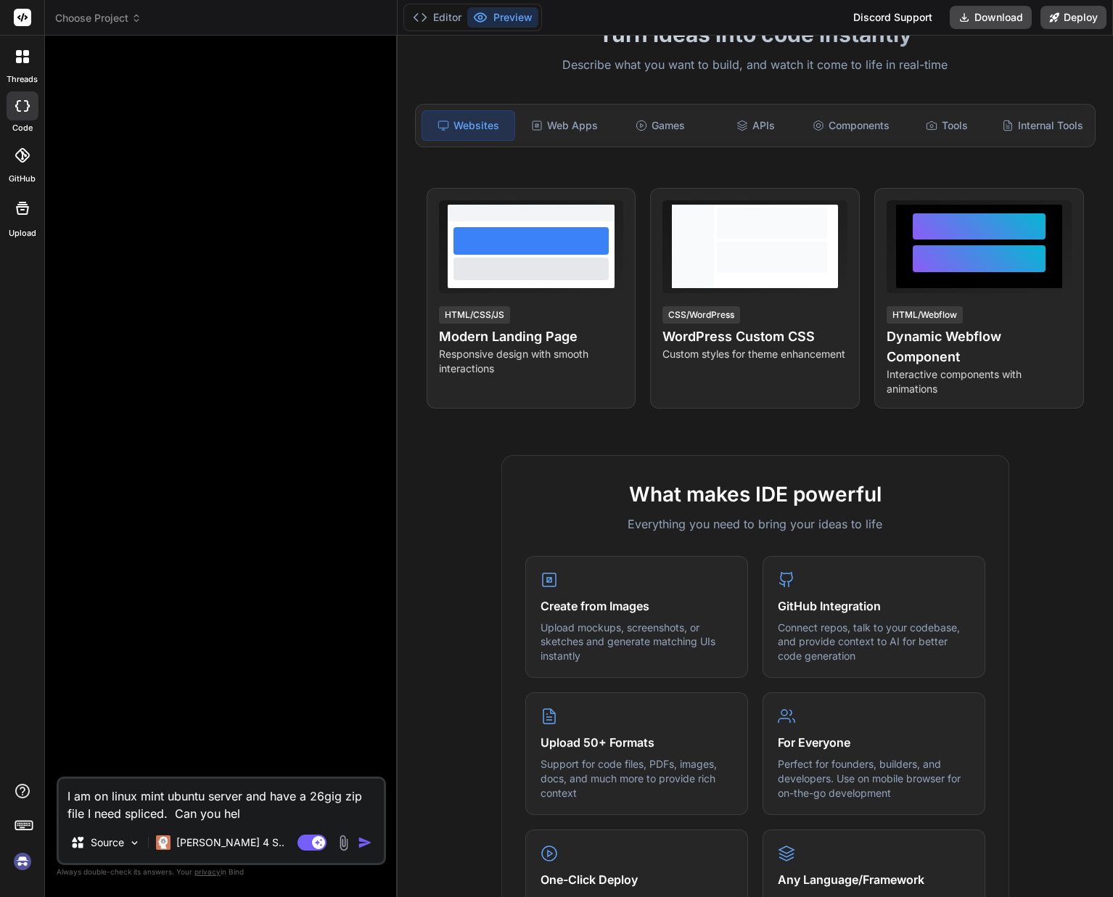
type textarea "I am on linux mint ubuntu server and have a 26gig zip file I need spliced. Can …"
type textarea "x"
type textarea "I am on linux mint ubuntu server and have a 26gig zip file I need spliced. Can …"
type textarea "x"
type textarea "I am on linux mint ubuntu server and have a 26gig zip file I need spliced. Can …"
